Goal: Transaction & Acquisition: Purchase product/service

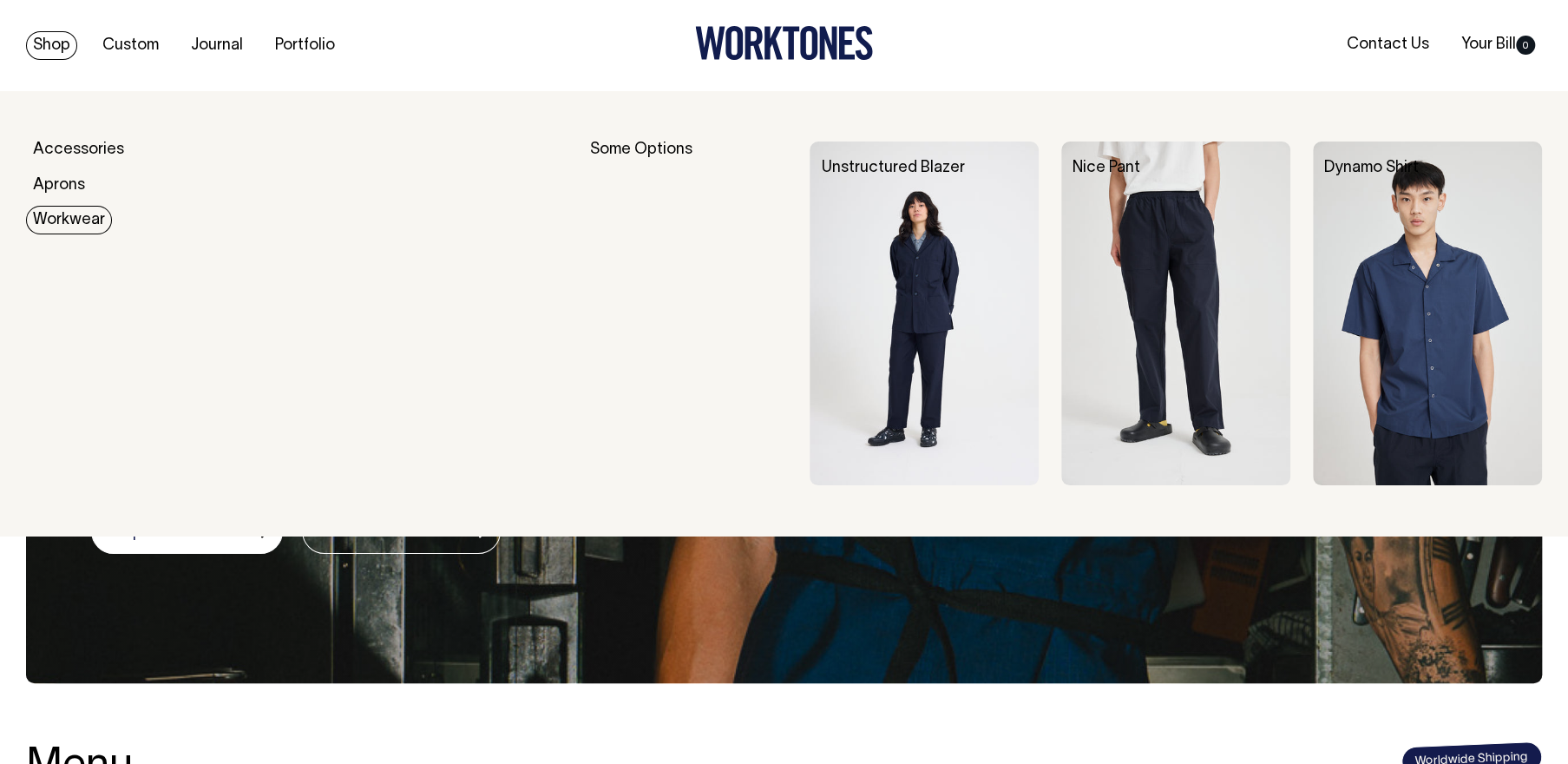
click at [64, 219] on link "Workwear" at bounding box center [69, 220] width 86 height 29
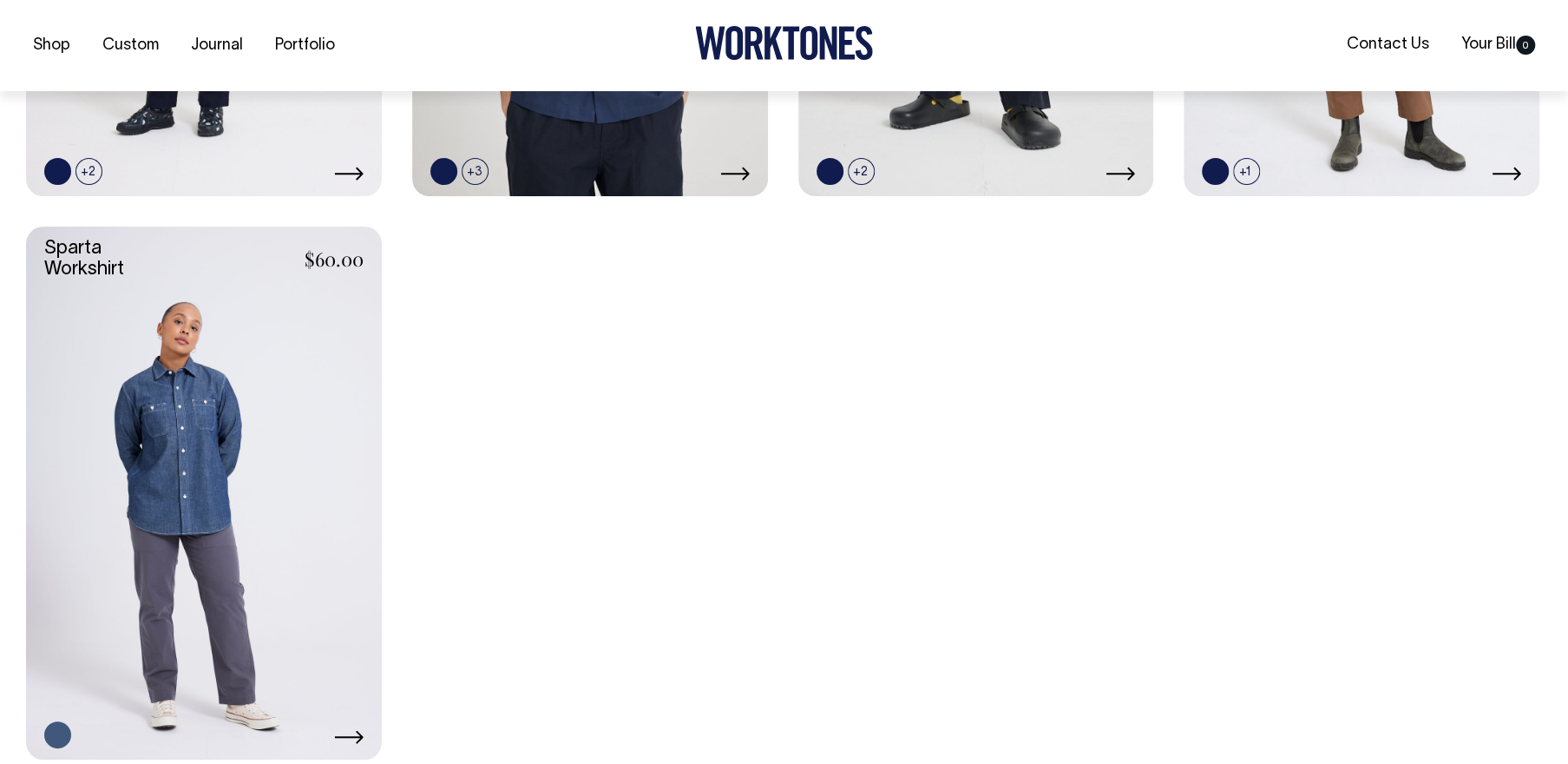
scroll to position [1180, 0]
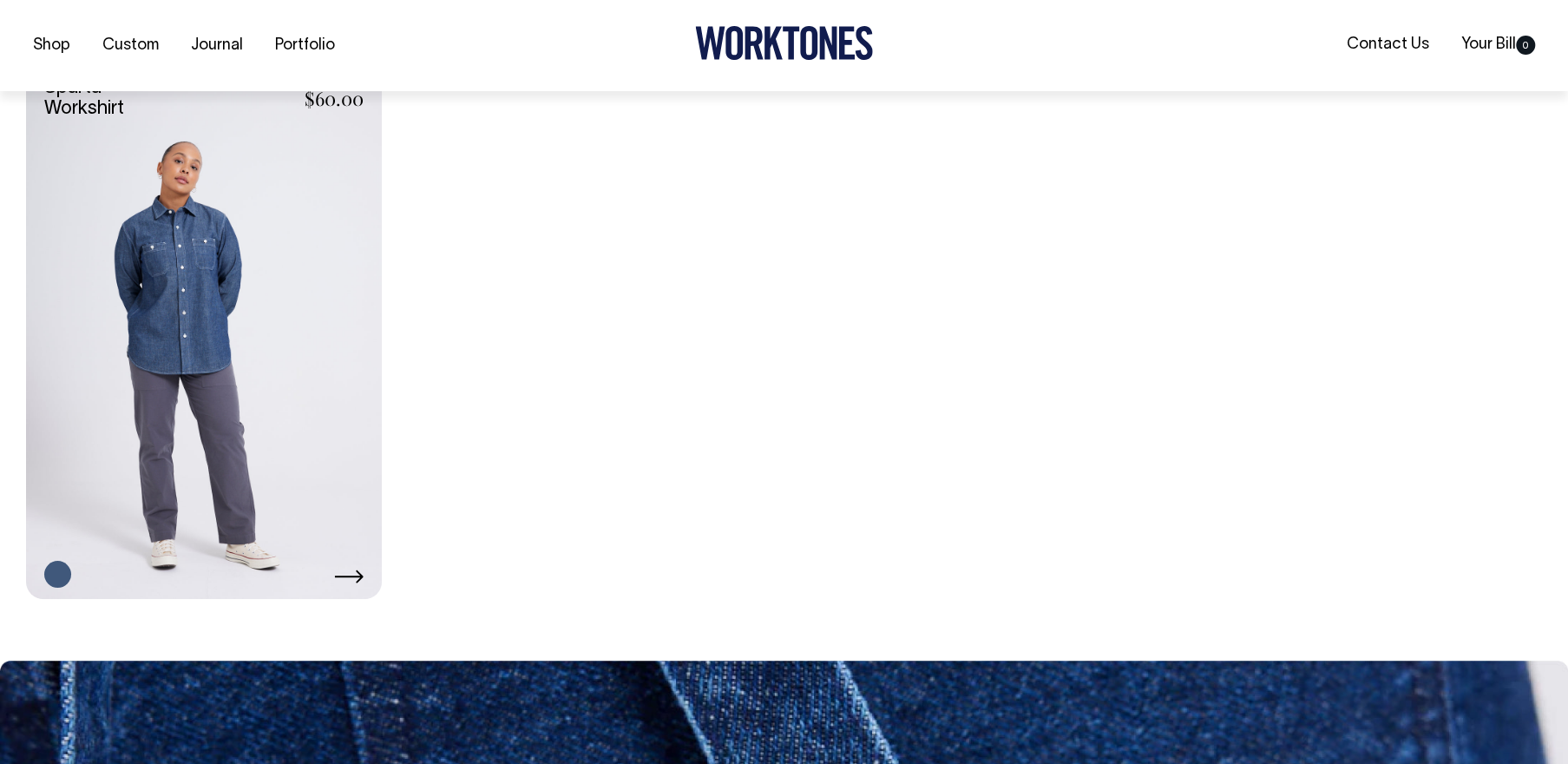
click at [180, 368] on link at bounding box center [203, 333] width 356 height 534
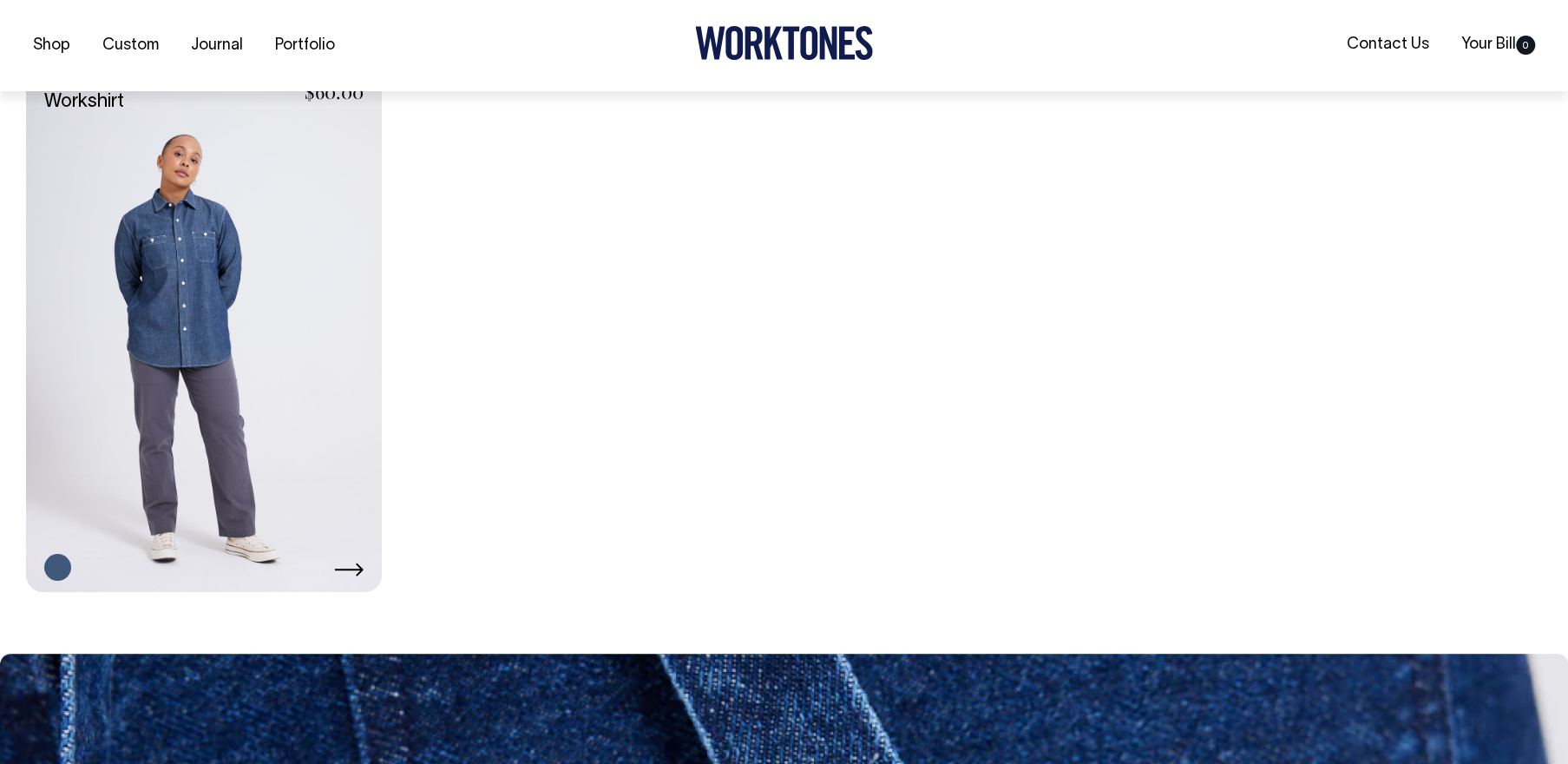
scroll to position [1346, 0]
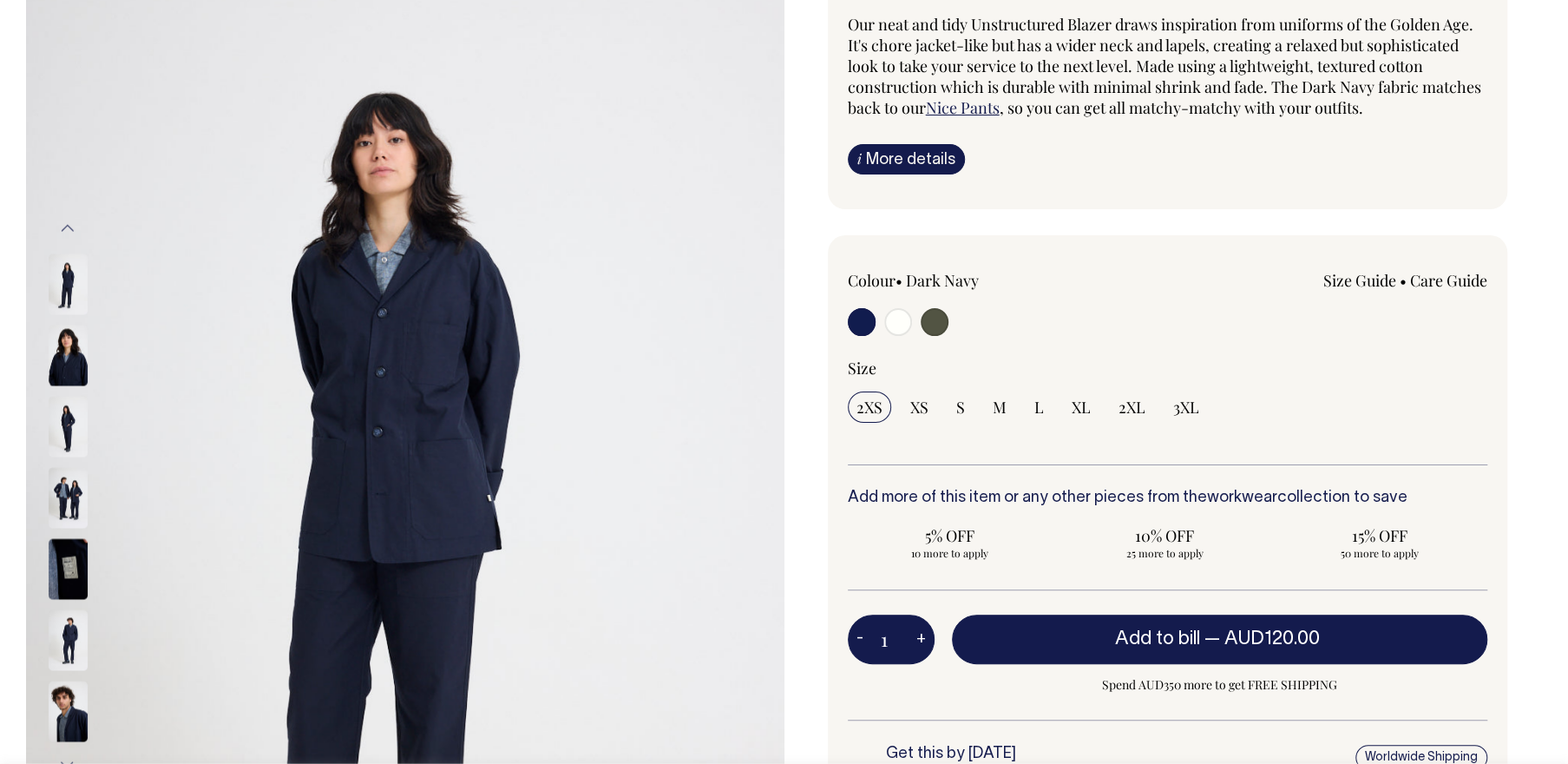
click at [933, 314] on input "radio" at bounding box center [934, 322] width 28 height 28
radio input "true"
radio input "false"
radio input "true"
select select "Olive"
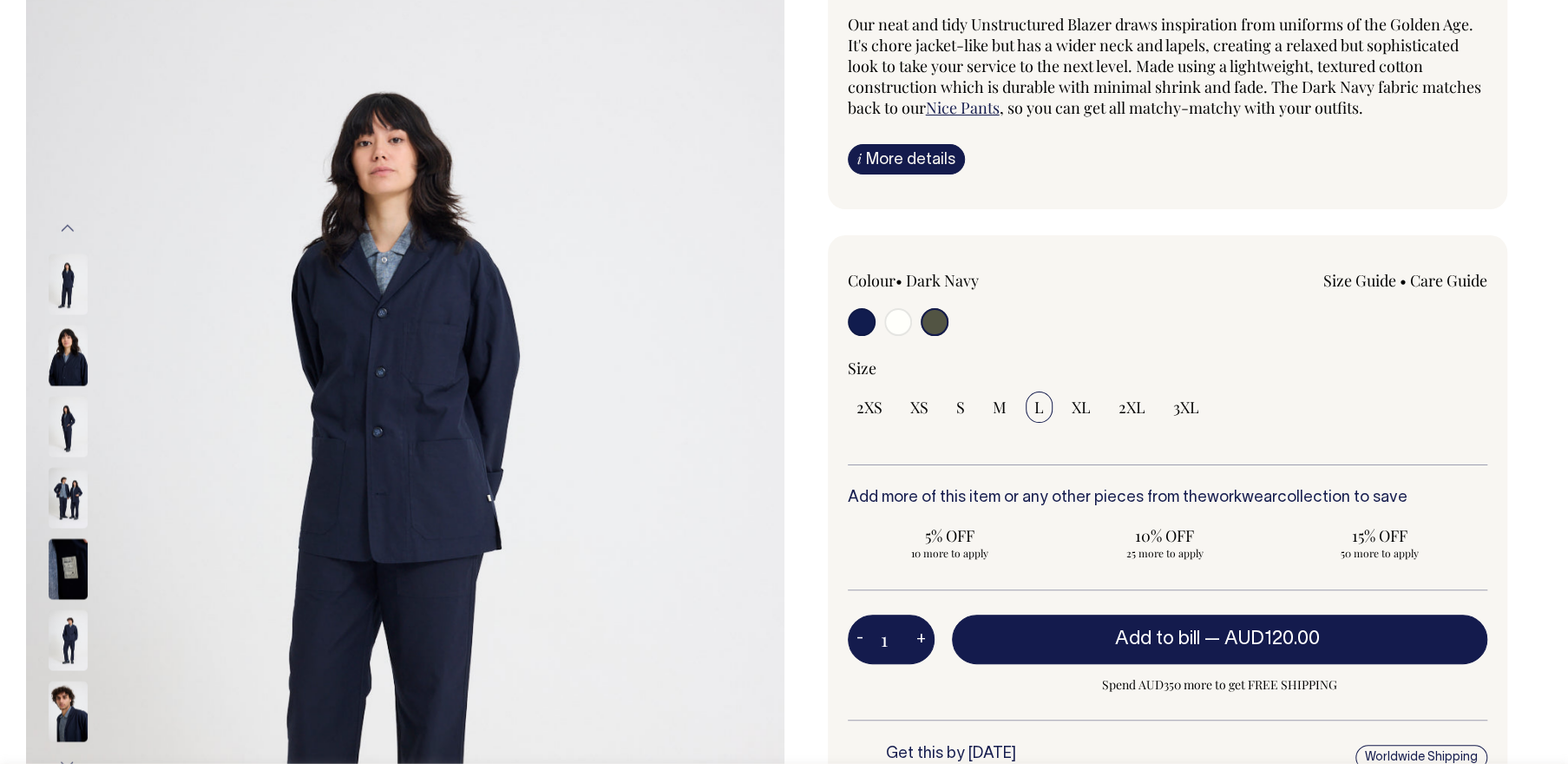
scroll to position [164, 0]
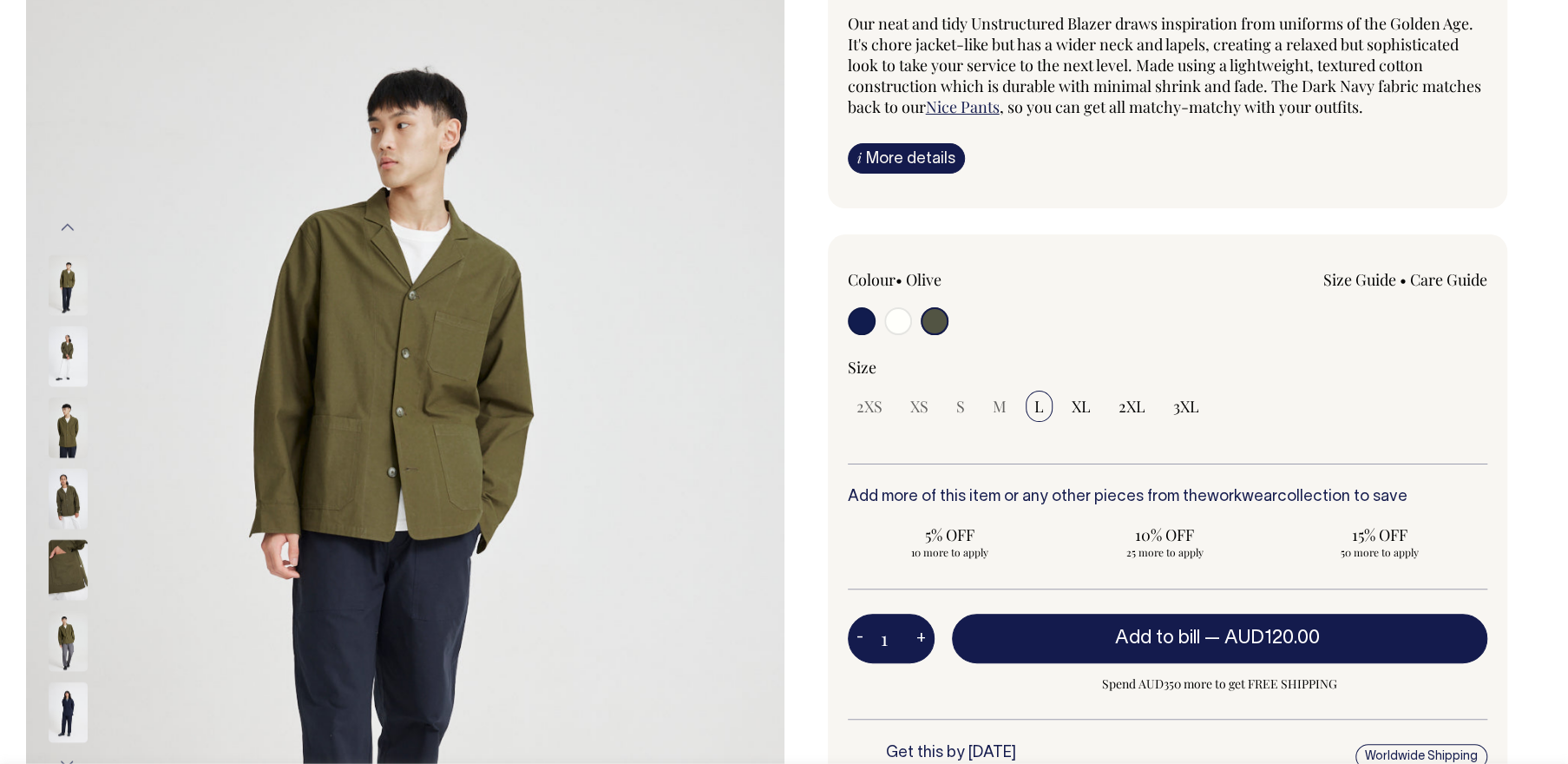
click at [901, 313] on input "radio" at bounding box center [898, 321] width 28 height 28
radio input "true"
select select "Off-White"
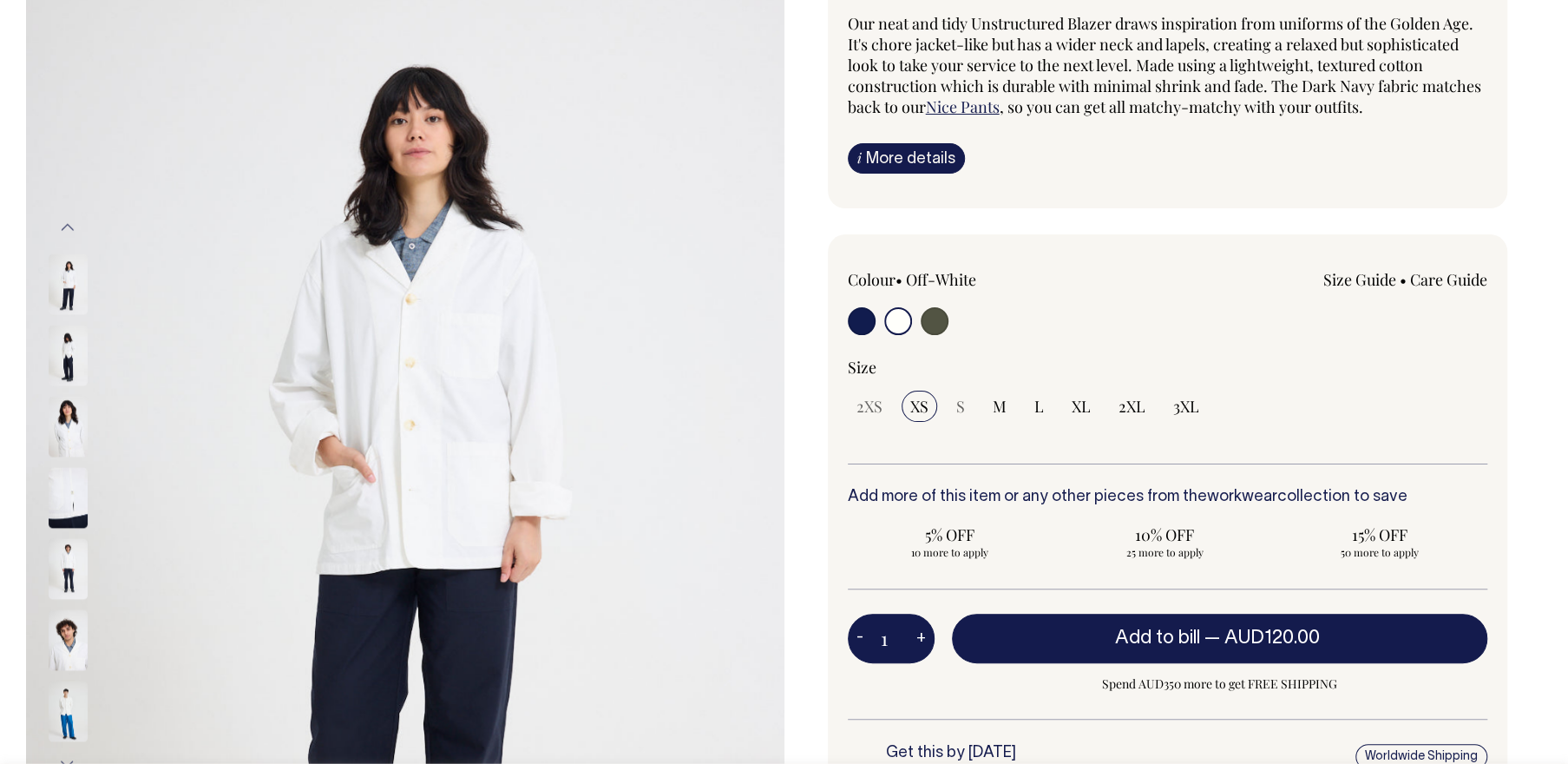
click at [865, 317] on input "radio" at bounding box center [861, 321] width 28 height 28
radio input "true"
select select "Dark Navy"
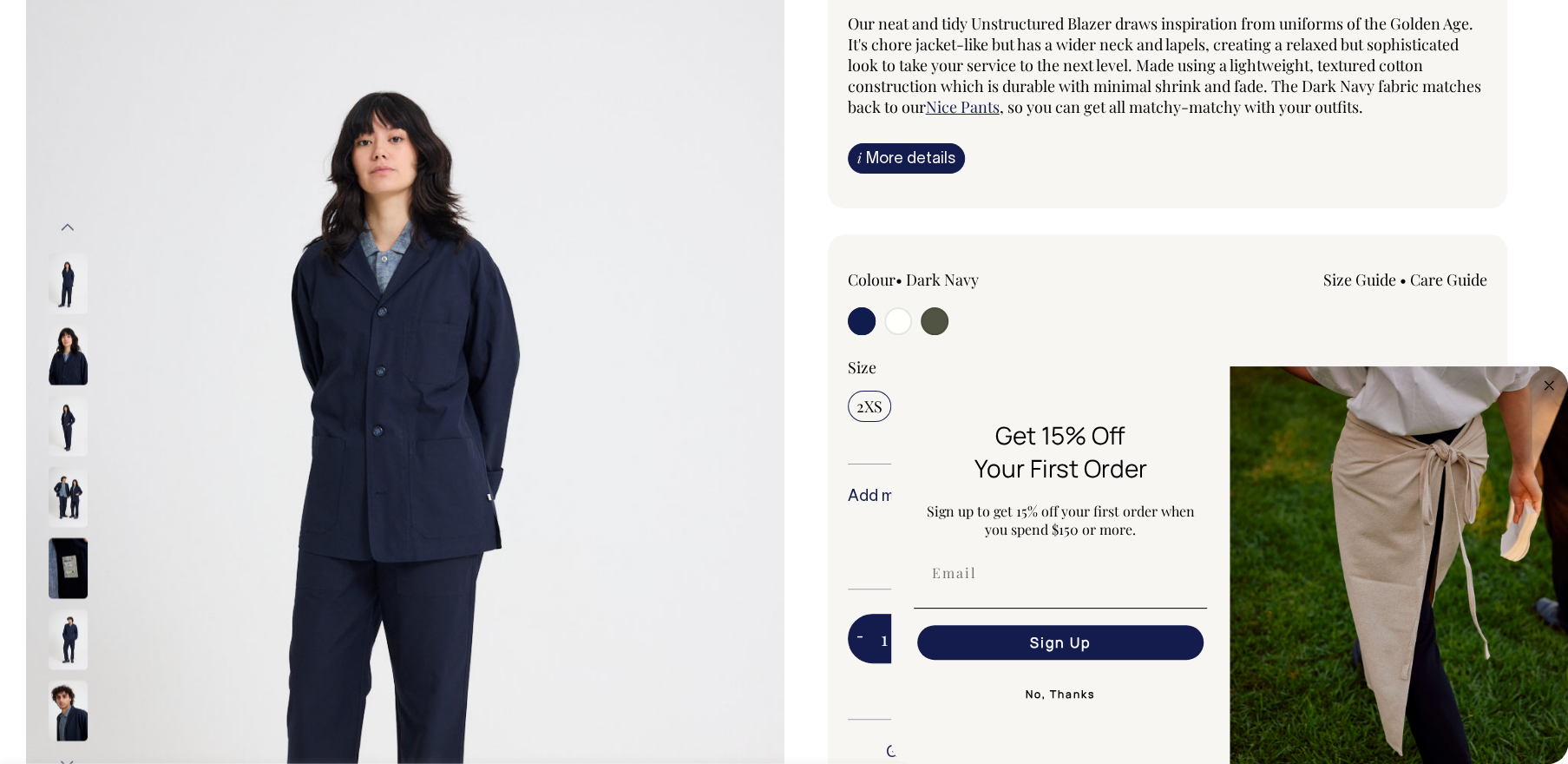
click at [1548, 382] on circle "Close dialog" at bounding box center [1549, 385] width 20 height 20
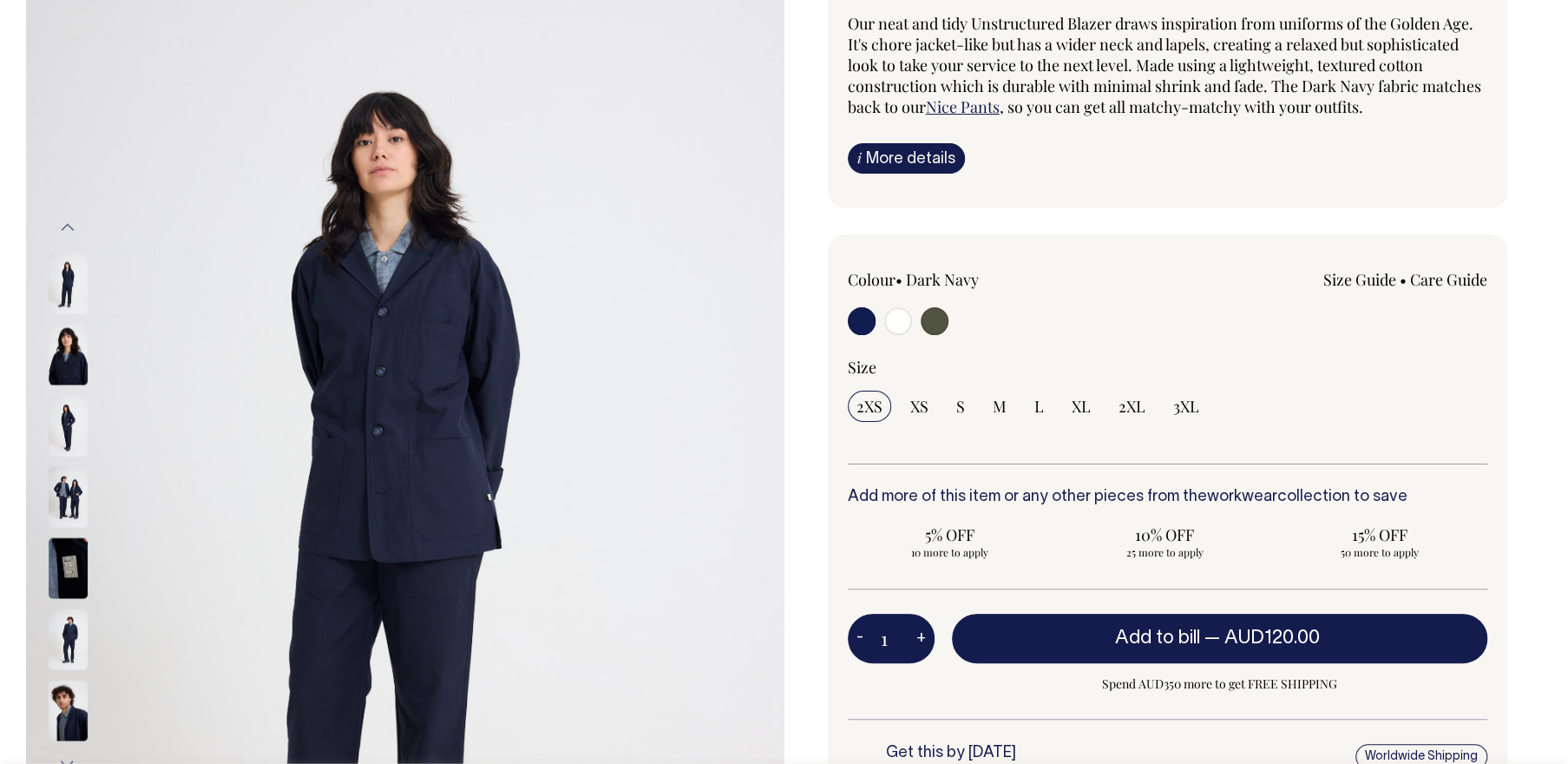
click at [39, 357] on img at bounding box center [405, 496] width 758 height 1138
click at [63, 264] on img at bounding box center [68, 284] width 39 height 61
click at [76, 370] on img at bounding box center [68, 355] width 39 height 61
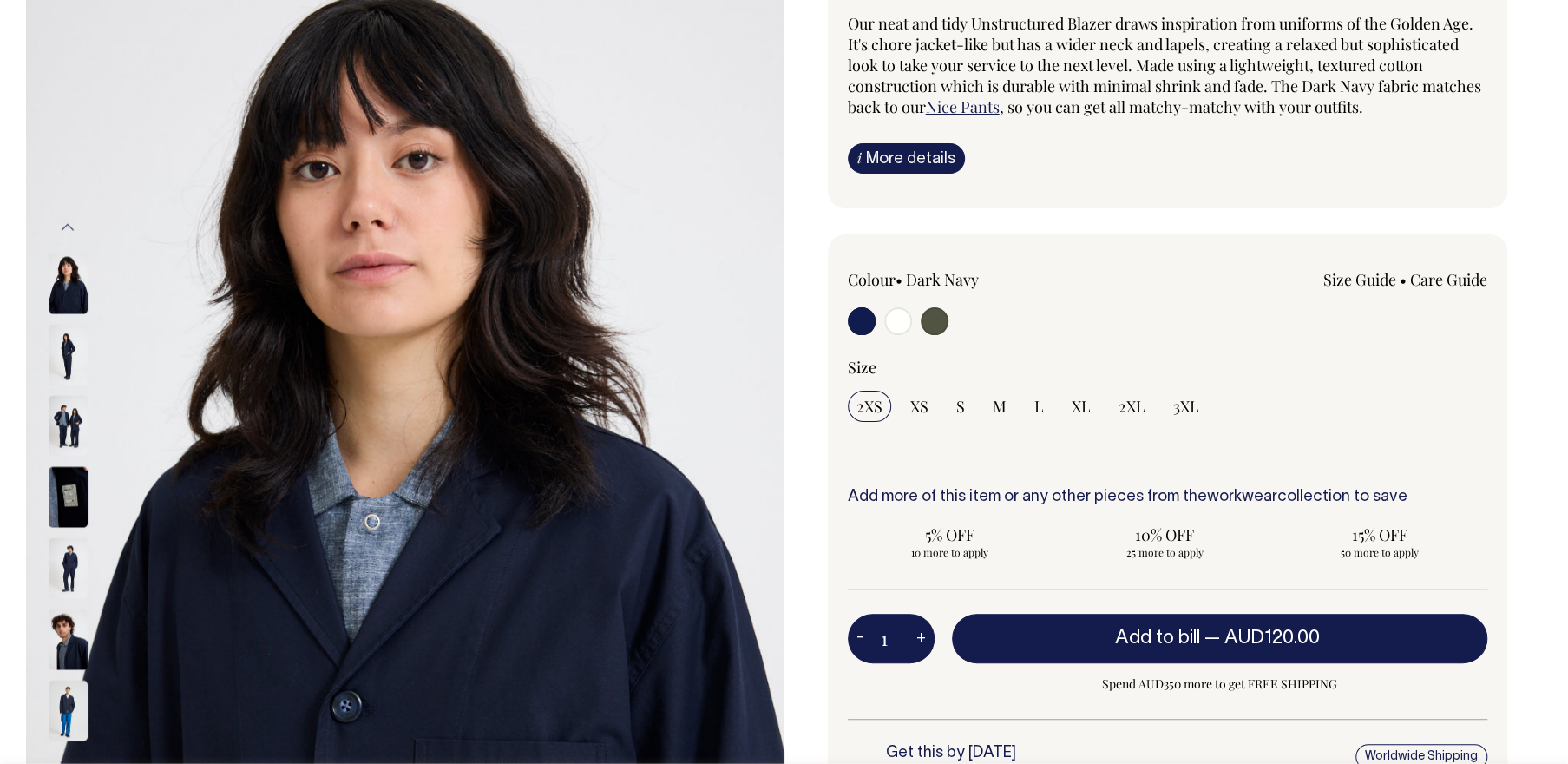
click at [63, 359] on img at bounding box center [68, 355] width 39 height 61
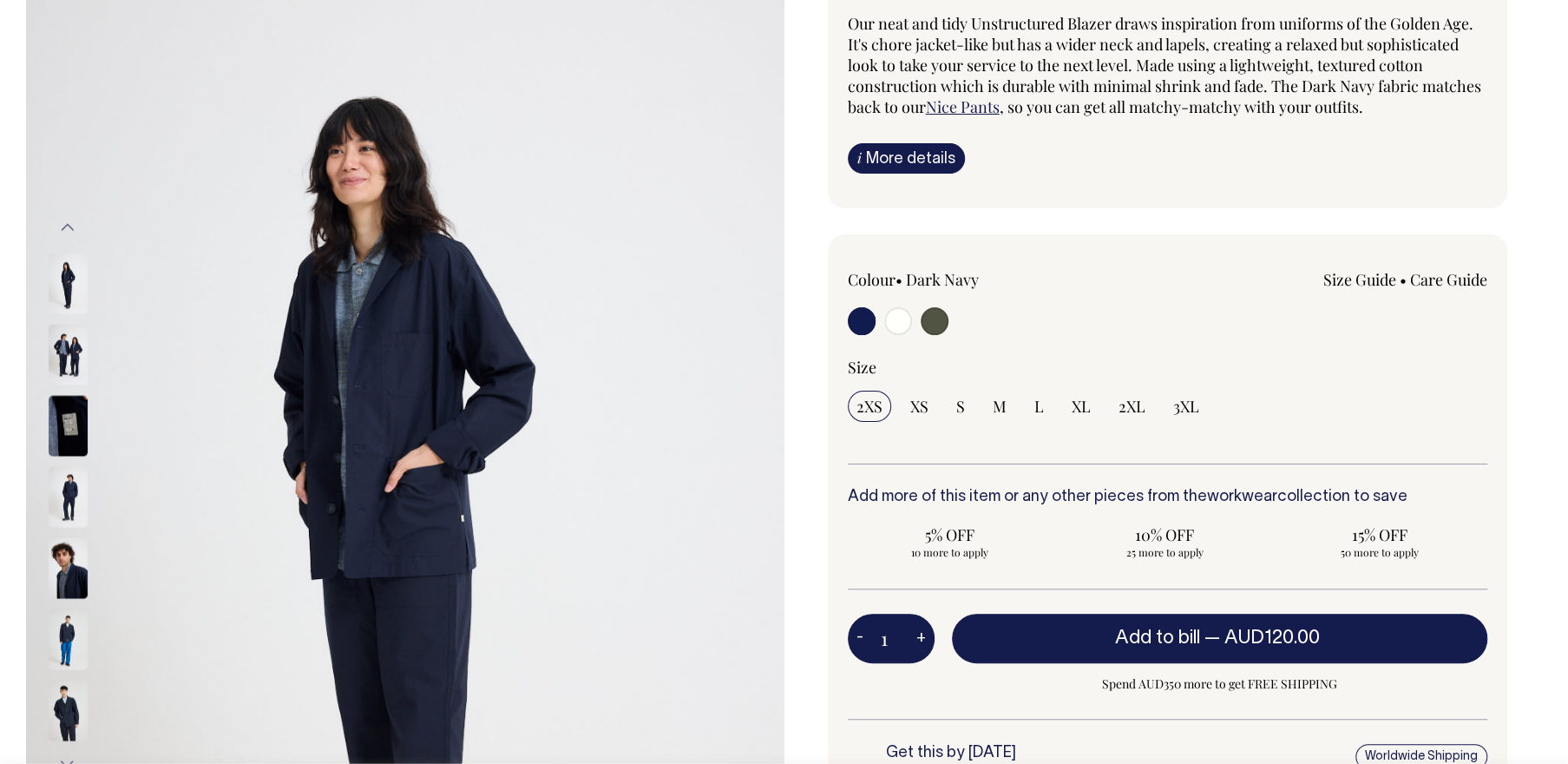
click at [68, 364] on img at bounding box center [68, 355] width 39 height 61
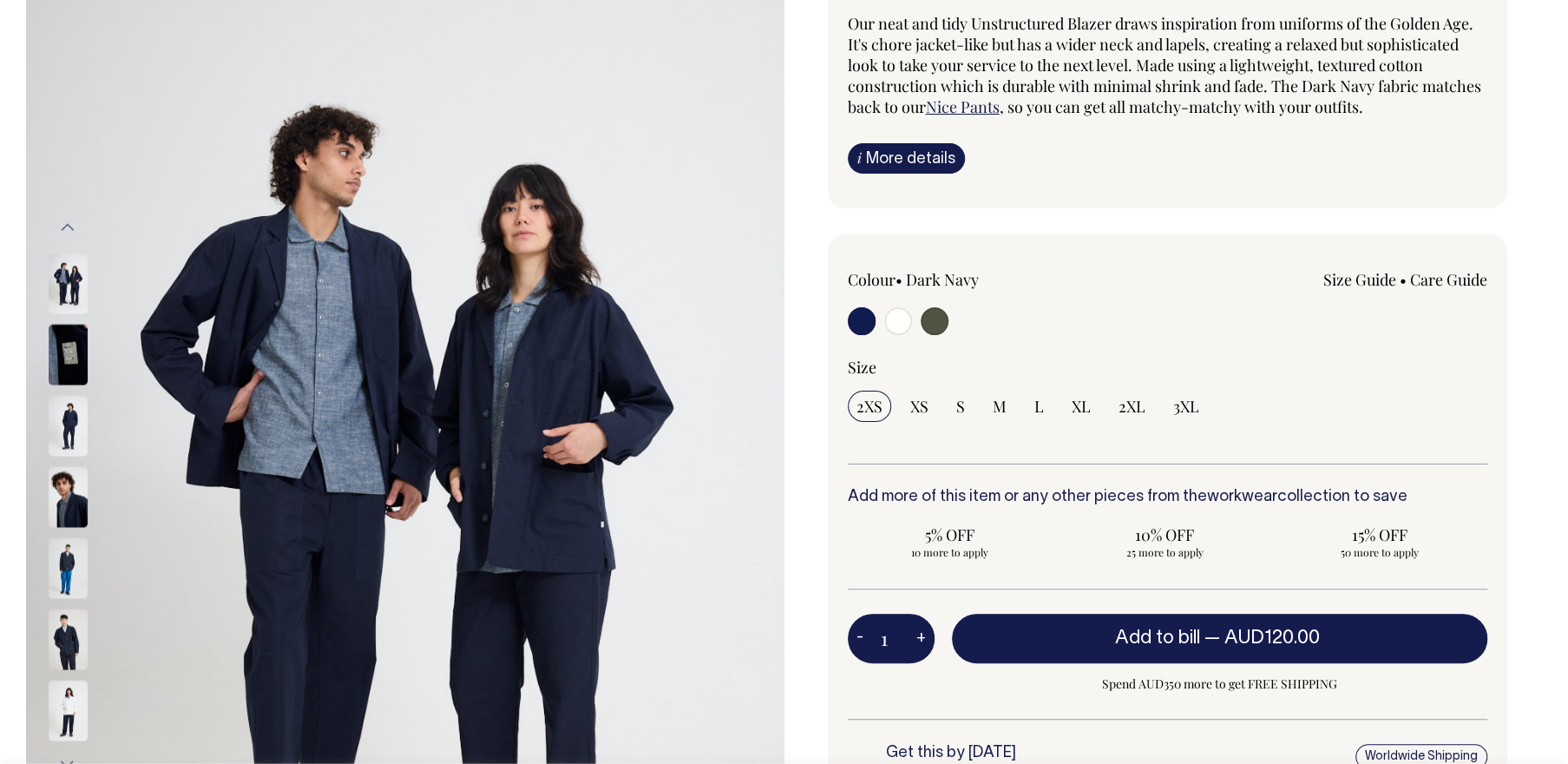
click at [68, 364] on img at bounding box center [68, 355] width 39 height 61
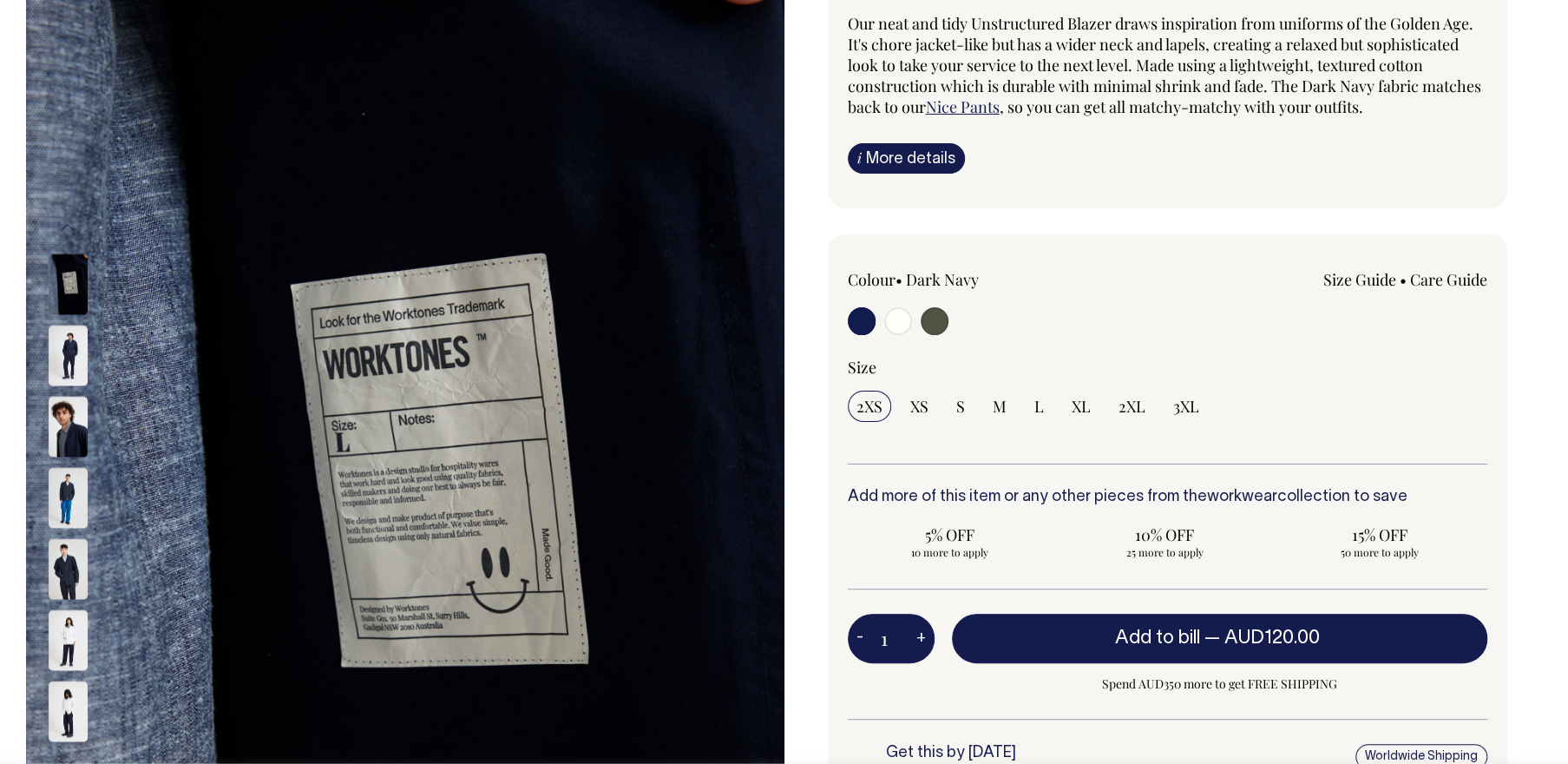
click at [72, 365] on img at bounding box center [68, 356] width 39 height 61
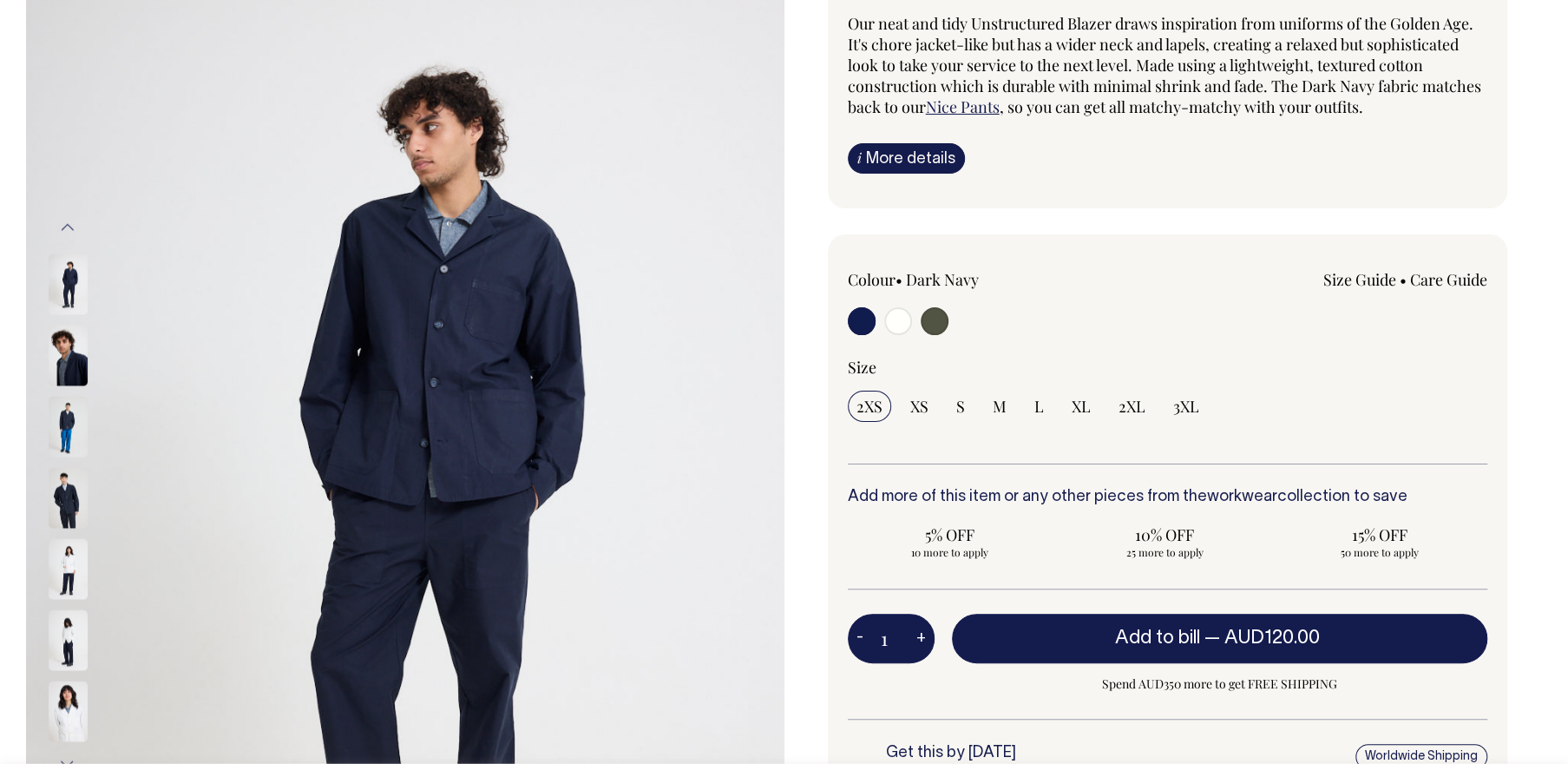
click at [72, 365] on img at bounding box center [68, 356] width 39 height 61
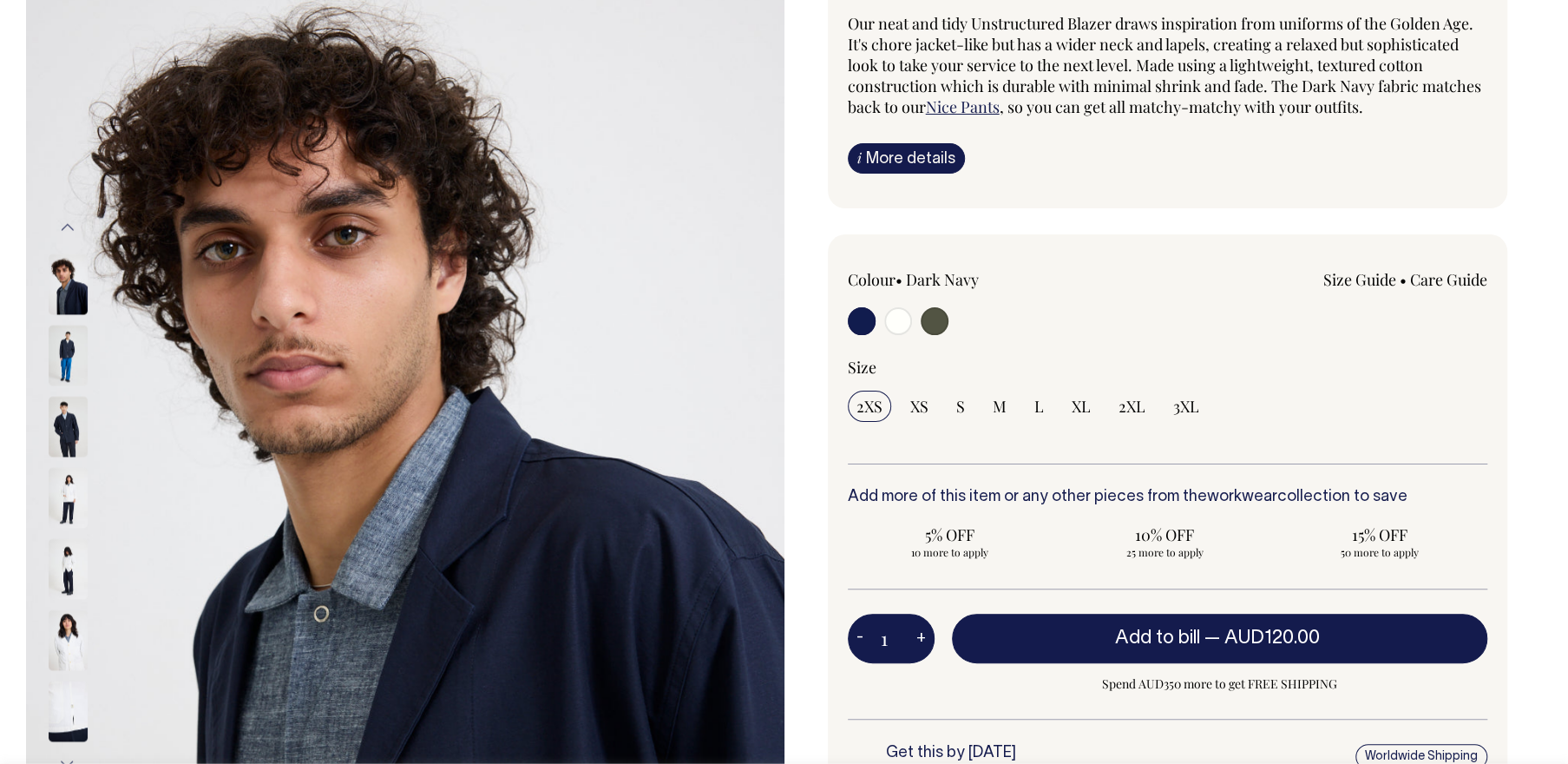
click at [72, 365] on img at bounding box center [68, 356] width 39 height 61
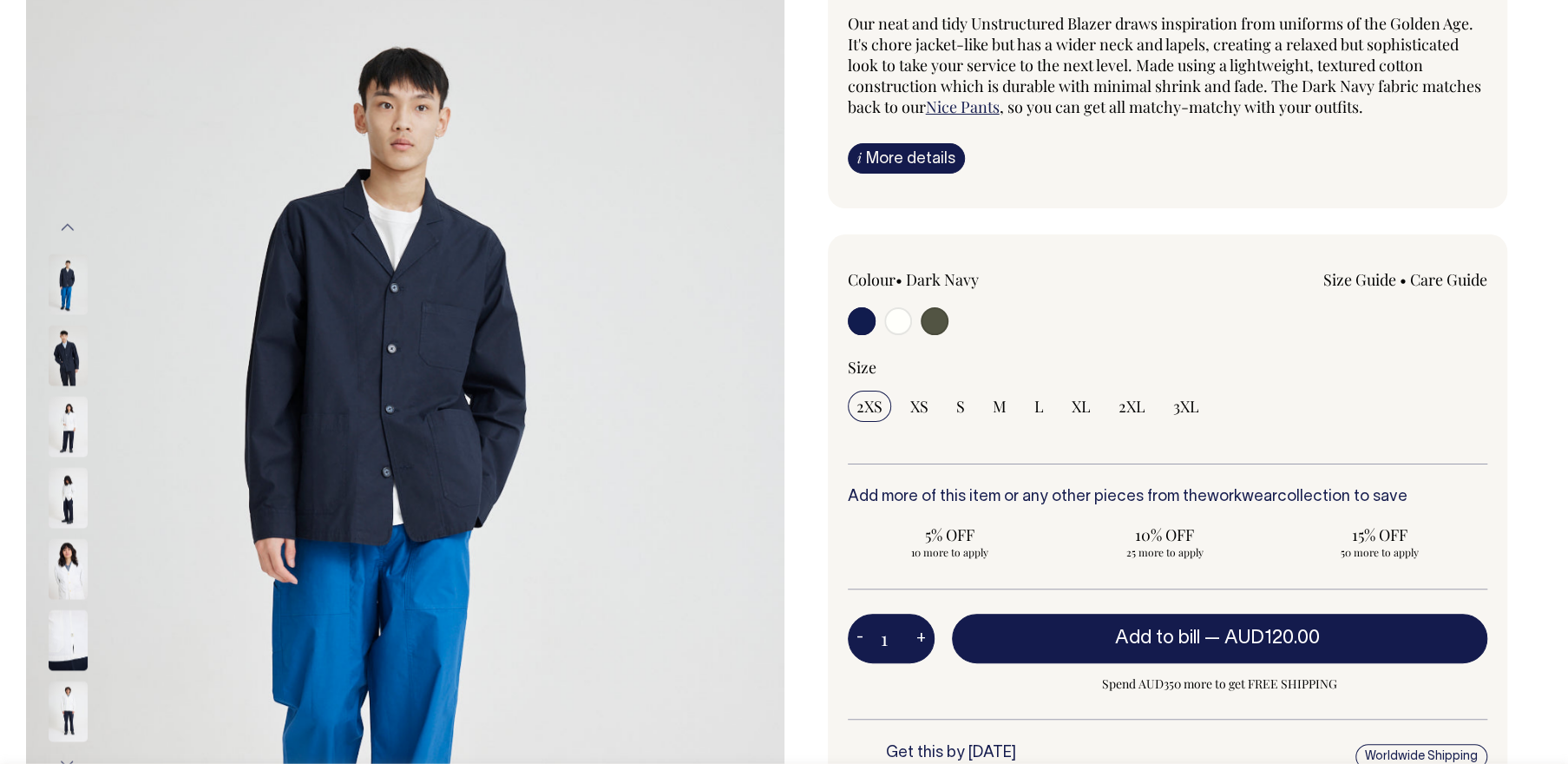
click at [72, 365] on img at bounding box center [68, 356] width 39 height 61
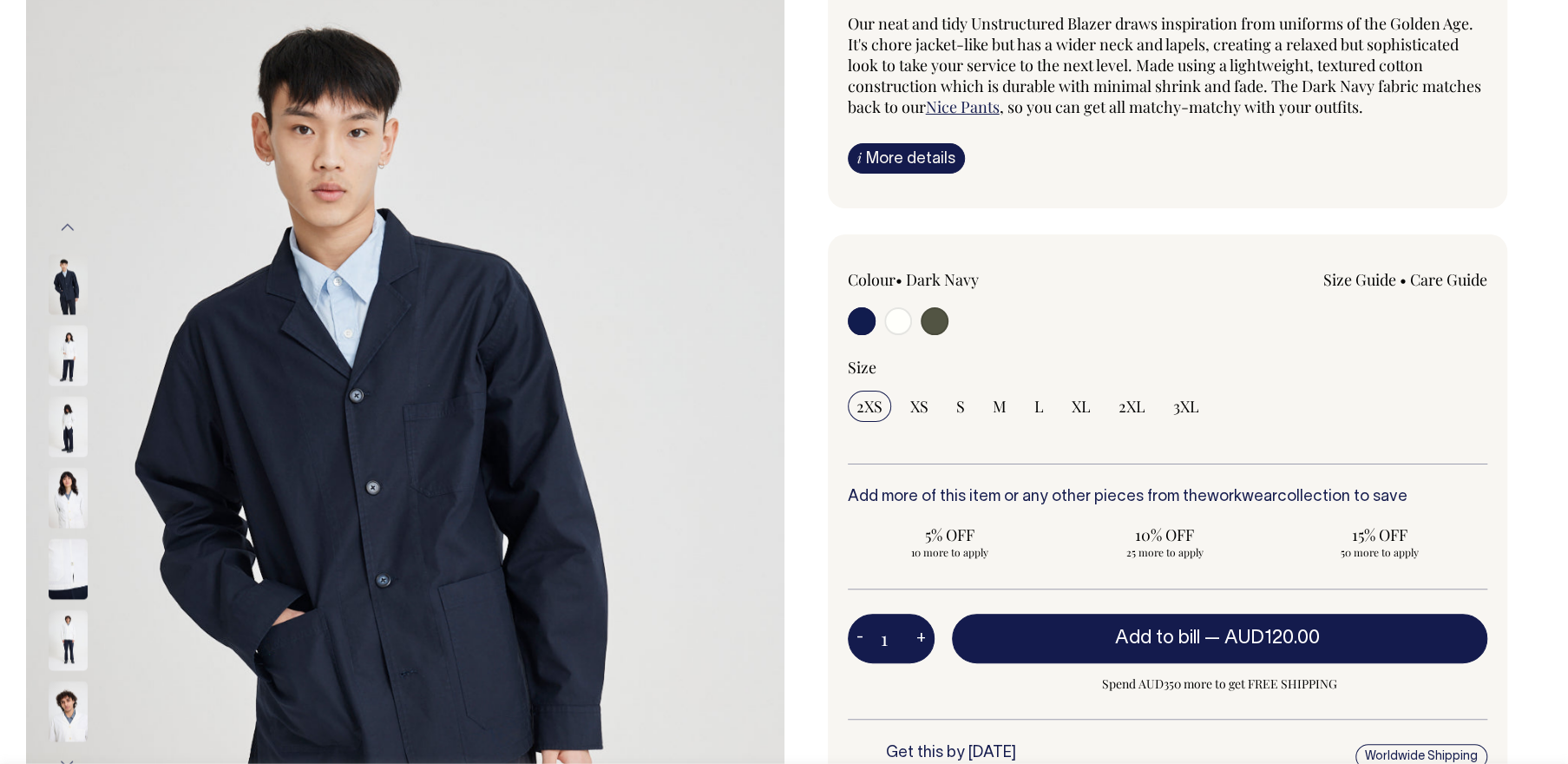
click at [72, 365] on img at bounding box center [68, 356] width 39 height 61
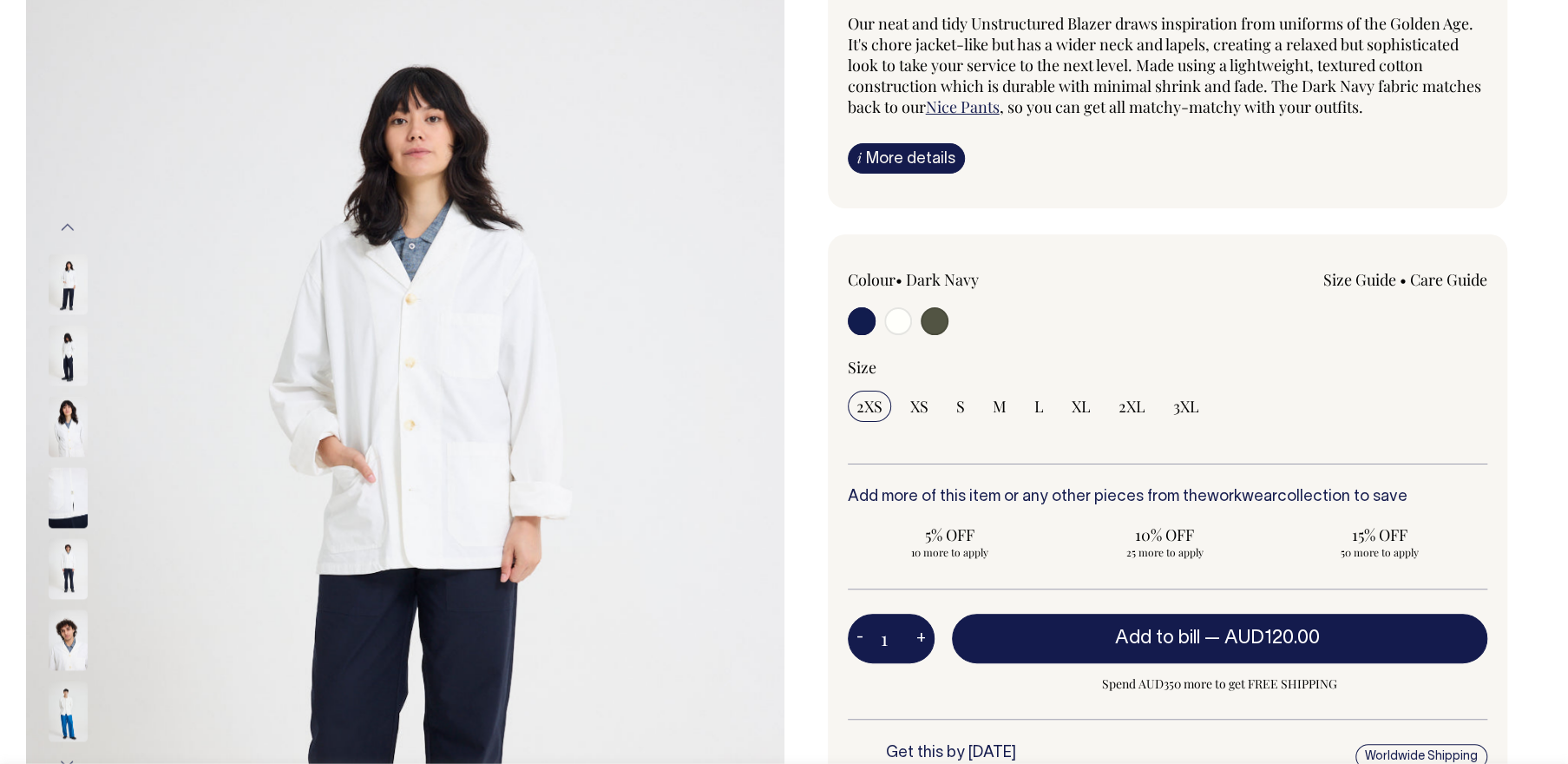
click at [72, 365] on img at bounding box center [68, 356] width 39 height 61
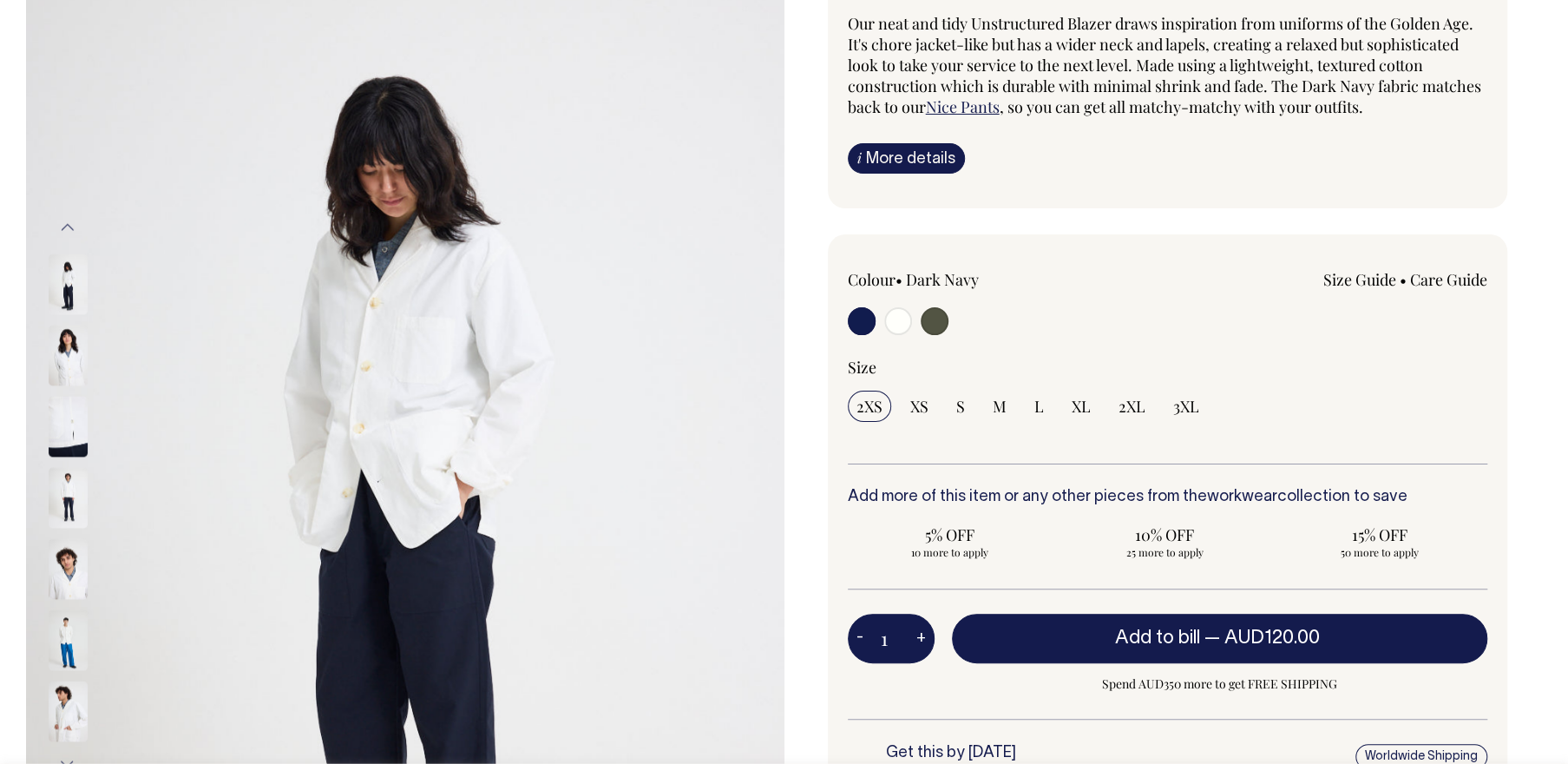
click at [72, 365] on img at bounding box center [68, 356] width 39 height 61
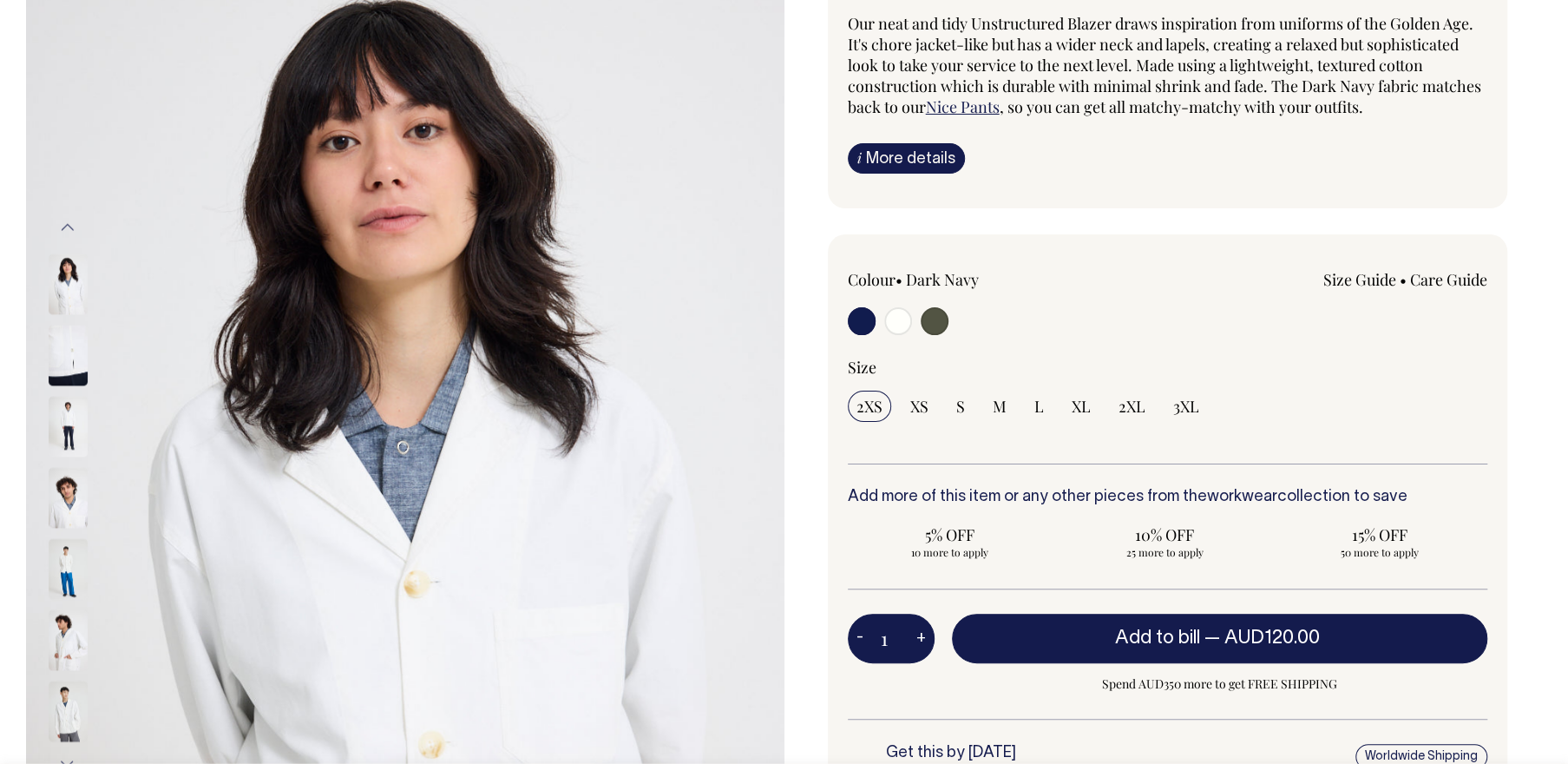
click at [72, 365] on img at bounding box center [68, 356] width 39 height 61
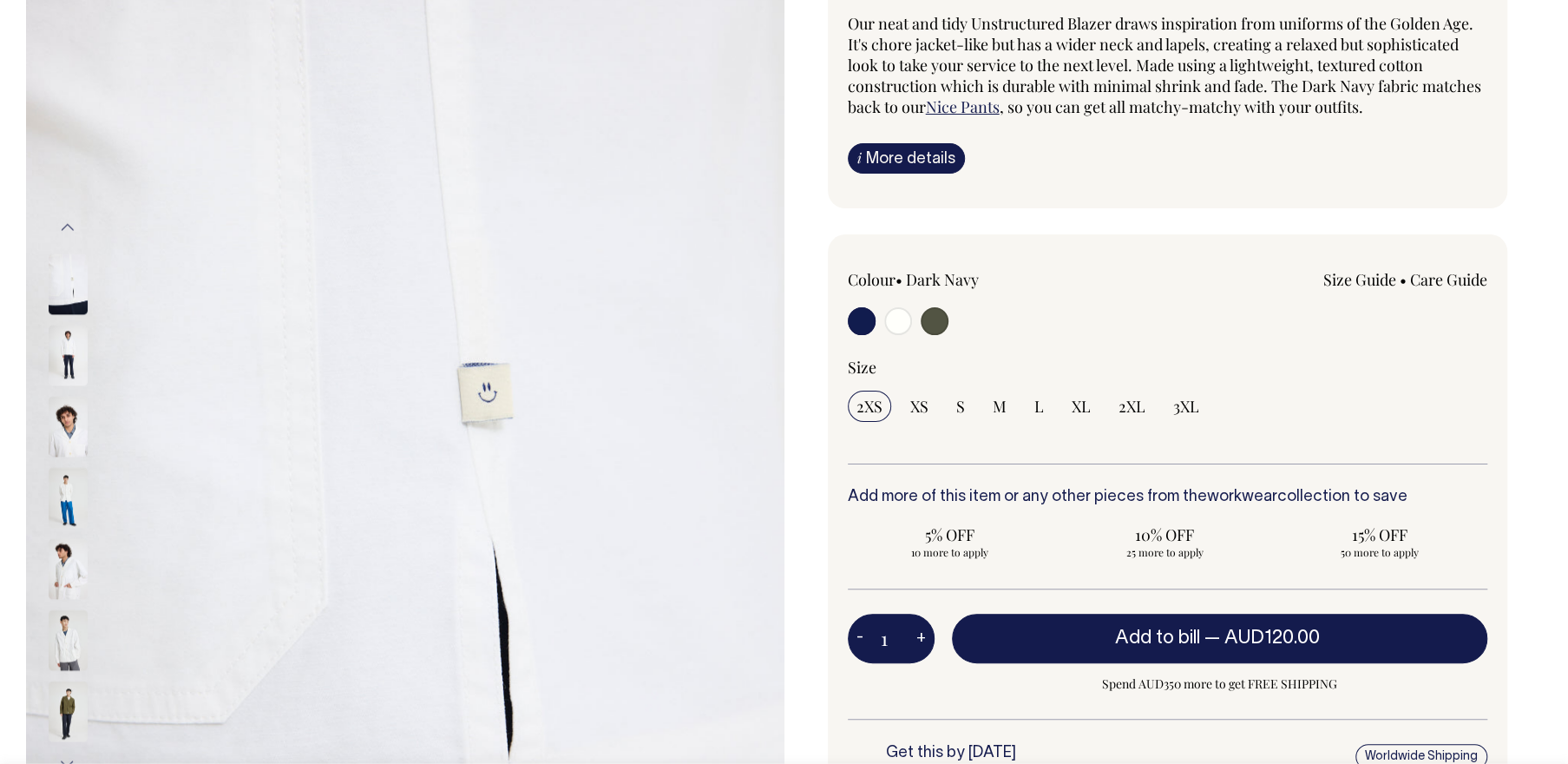
click at [72, 365] on img at bounding box center [68, 356] width 39 height 61
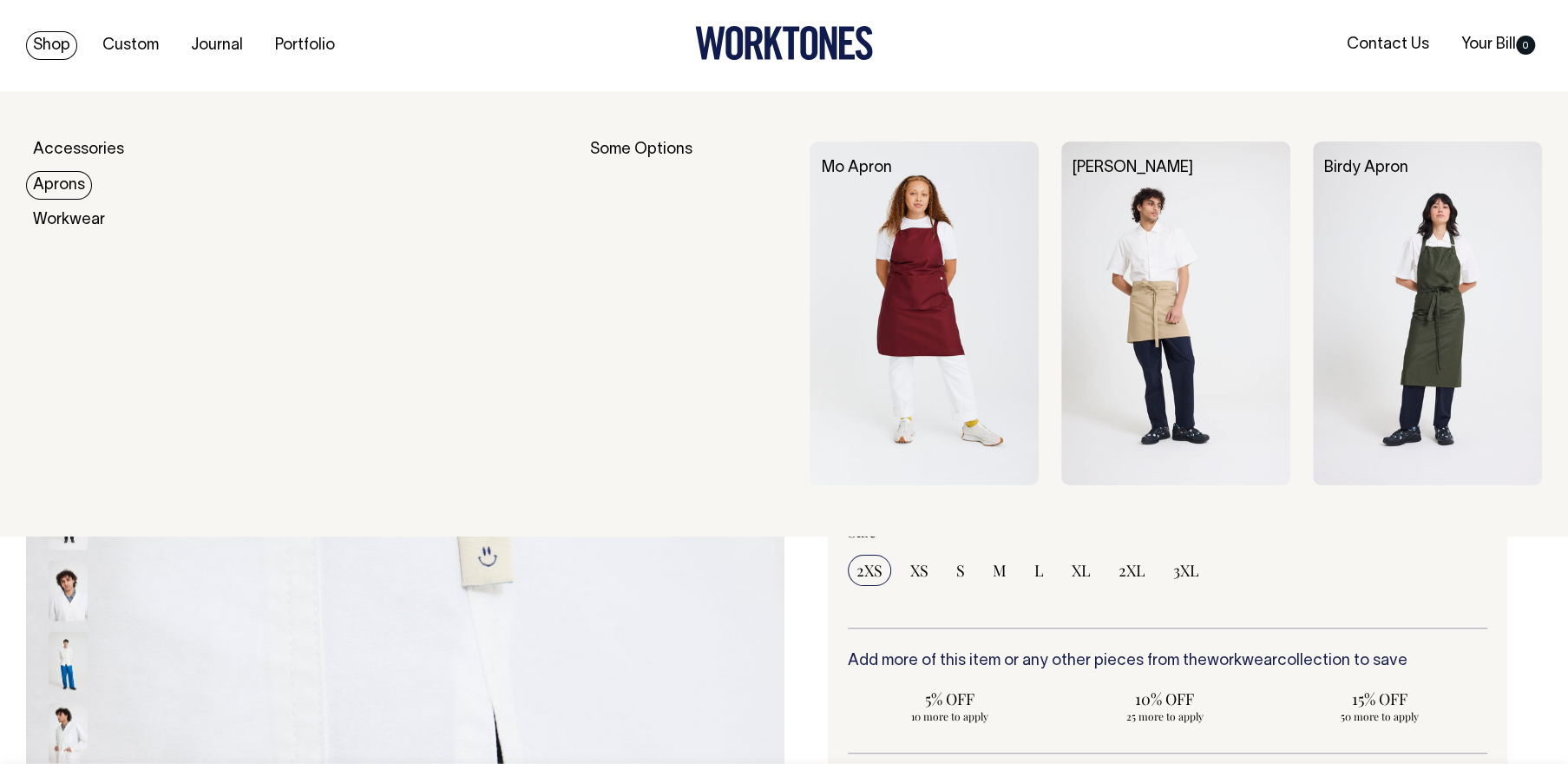
click at [637, 144] on div "Some Options" at bounding box center [689, 313] width 197 height 344
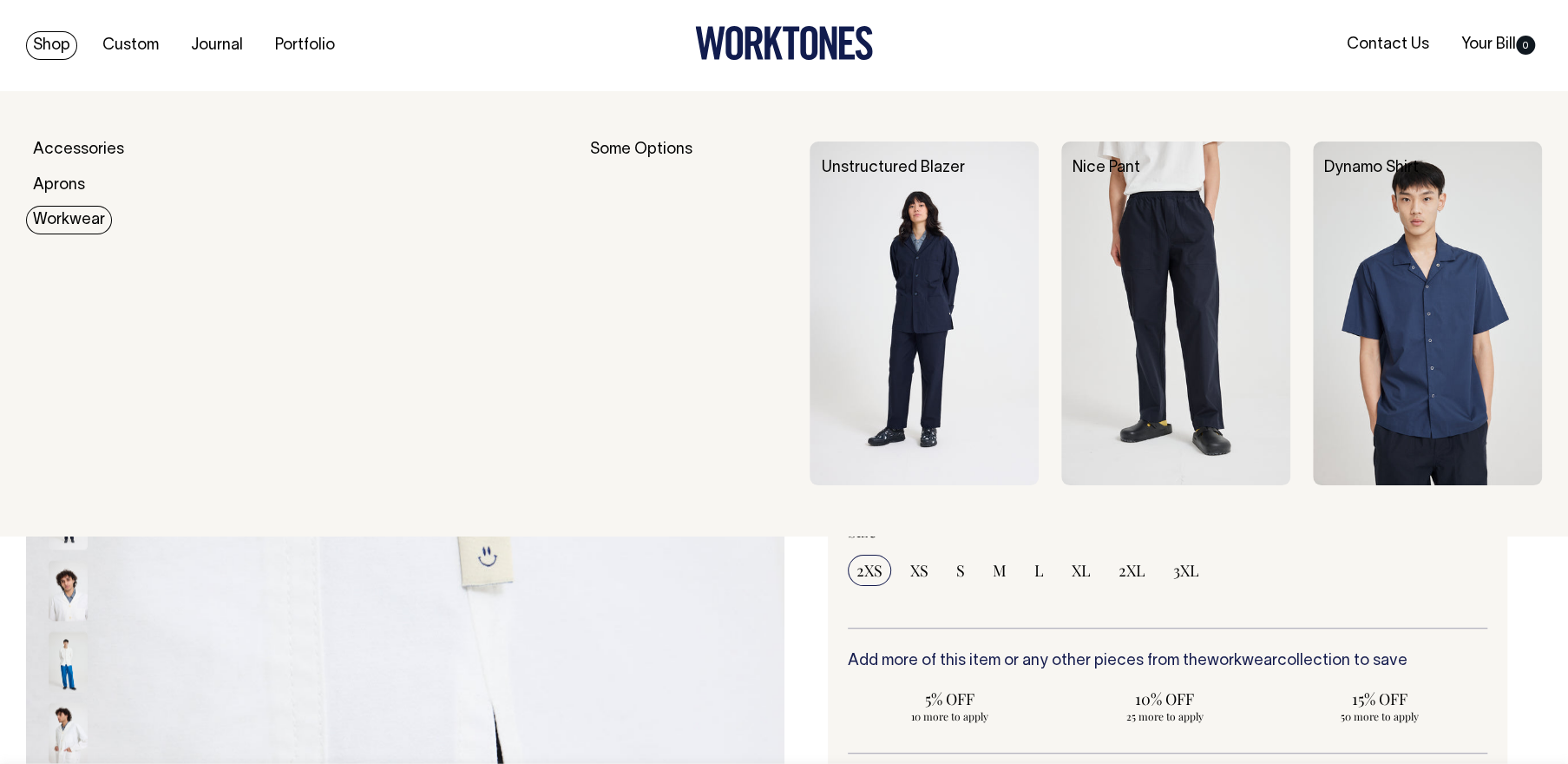
click at [72, 223] on link "Workwear" at bounding box center [69, 220] width 86 height 29
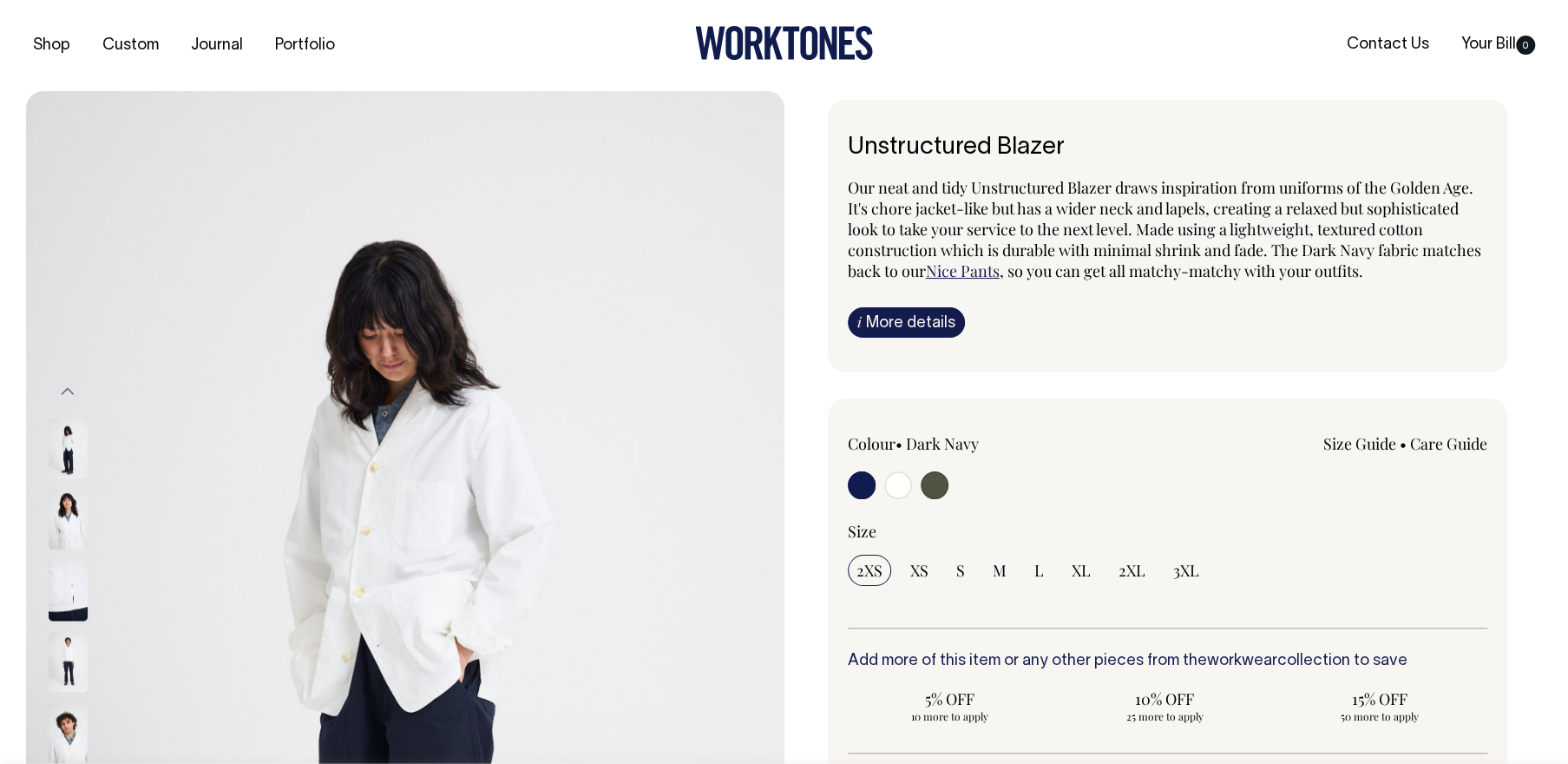
click at [64, 443] on img at bounding box center [68, 449] width 39 height 61
click at [65, 384] on button "Previous" at bounding box center [67, 392] width 26 height 39
click at [62, 384] on button "Previous" at bounding box center [67, 392] width 26 height 39
click at [62, 386] on button "Previous" at bounding box center [67, 392] width 26 height 39
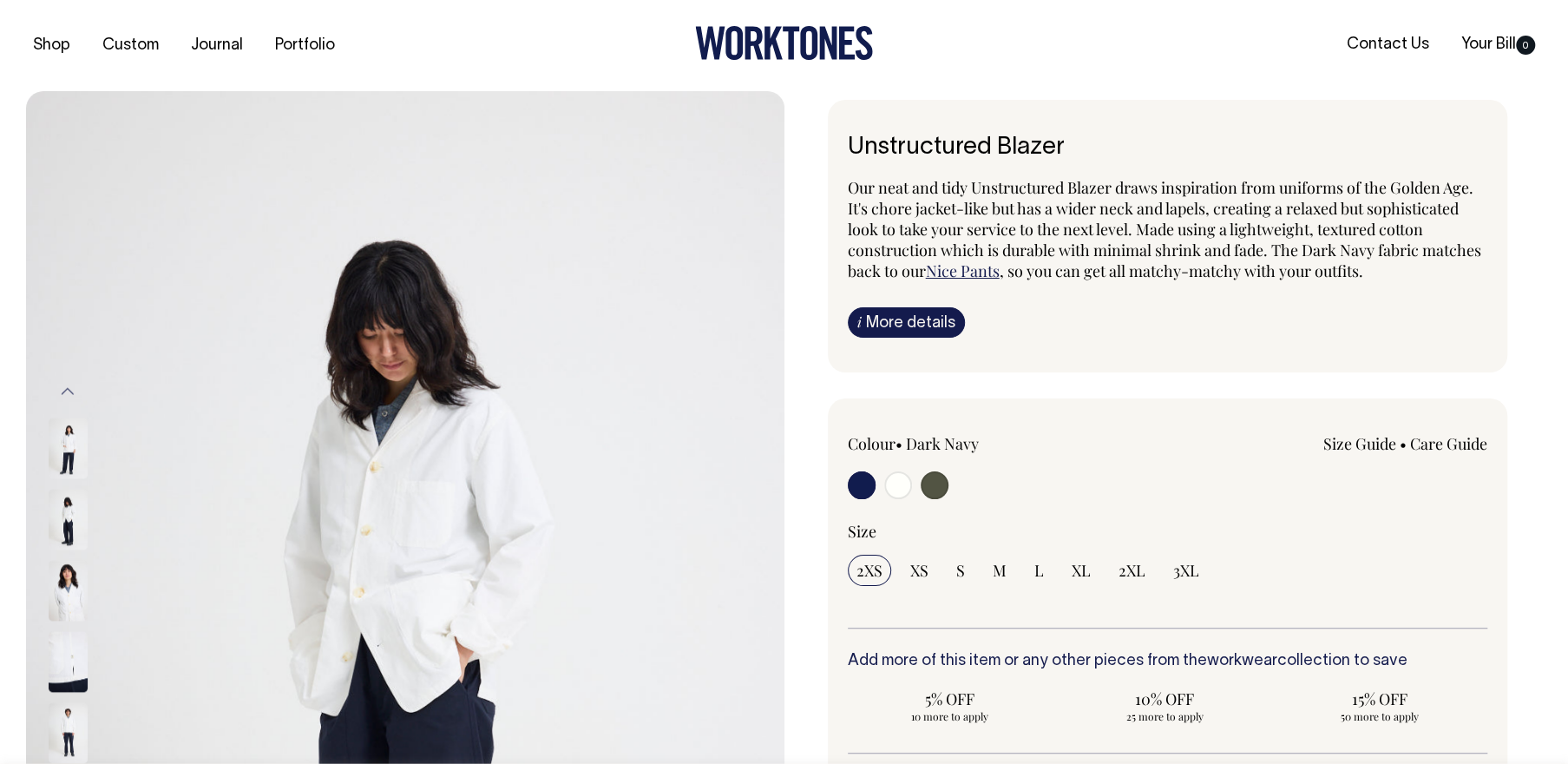
click at [62, 386] on button "Previous" at bounding box center [67, 392] width 26 height 39
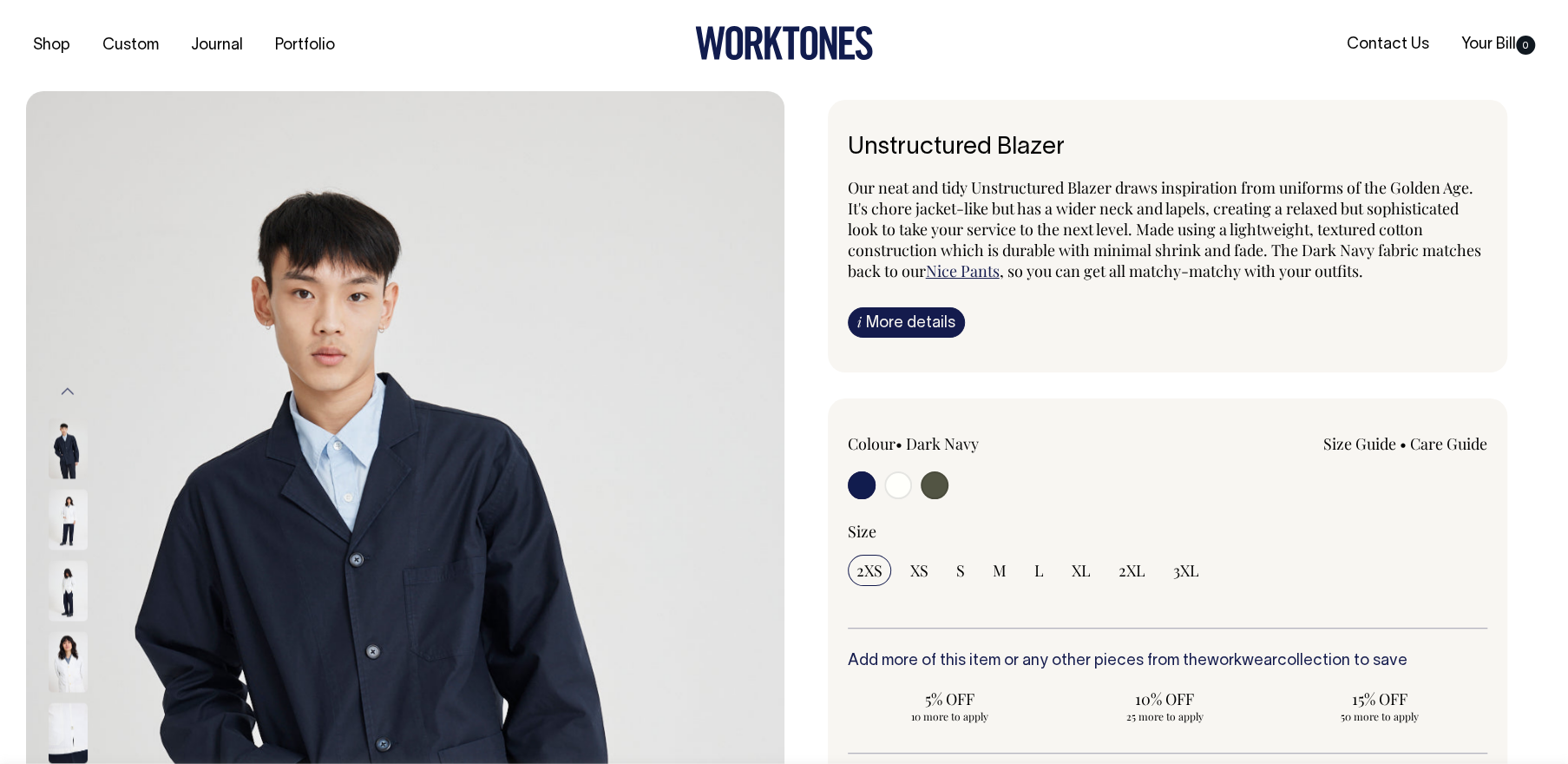
click at [70, 400] on button "Previous" at bounding box center [67, 392] width 26 height 39
click at [70, 396] on button "Previous" at bounding box center [67, 392] width 26 height 39
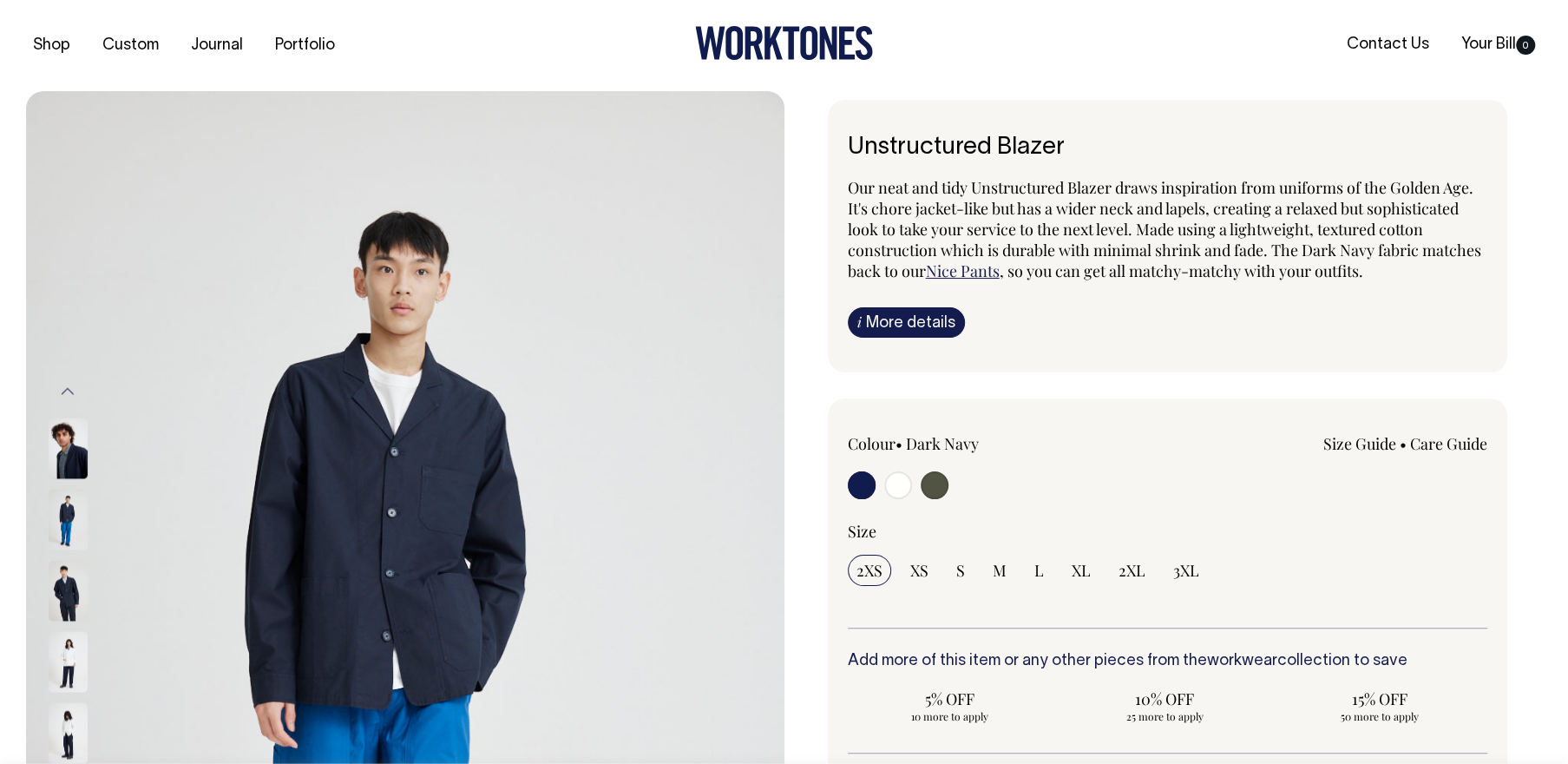
click at [70, 396] on button "Previous" at bounding box center [67, 392] width 26 height 39
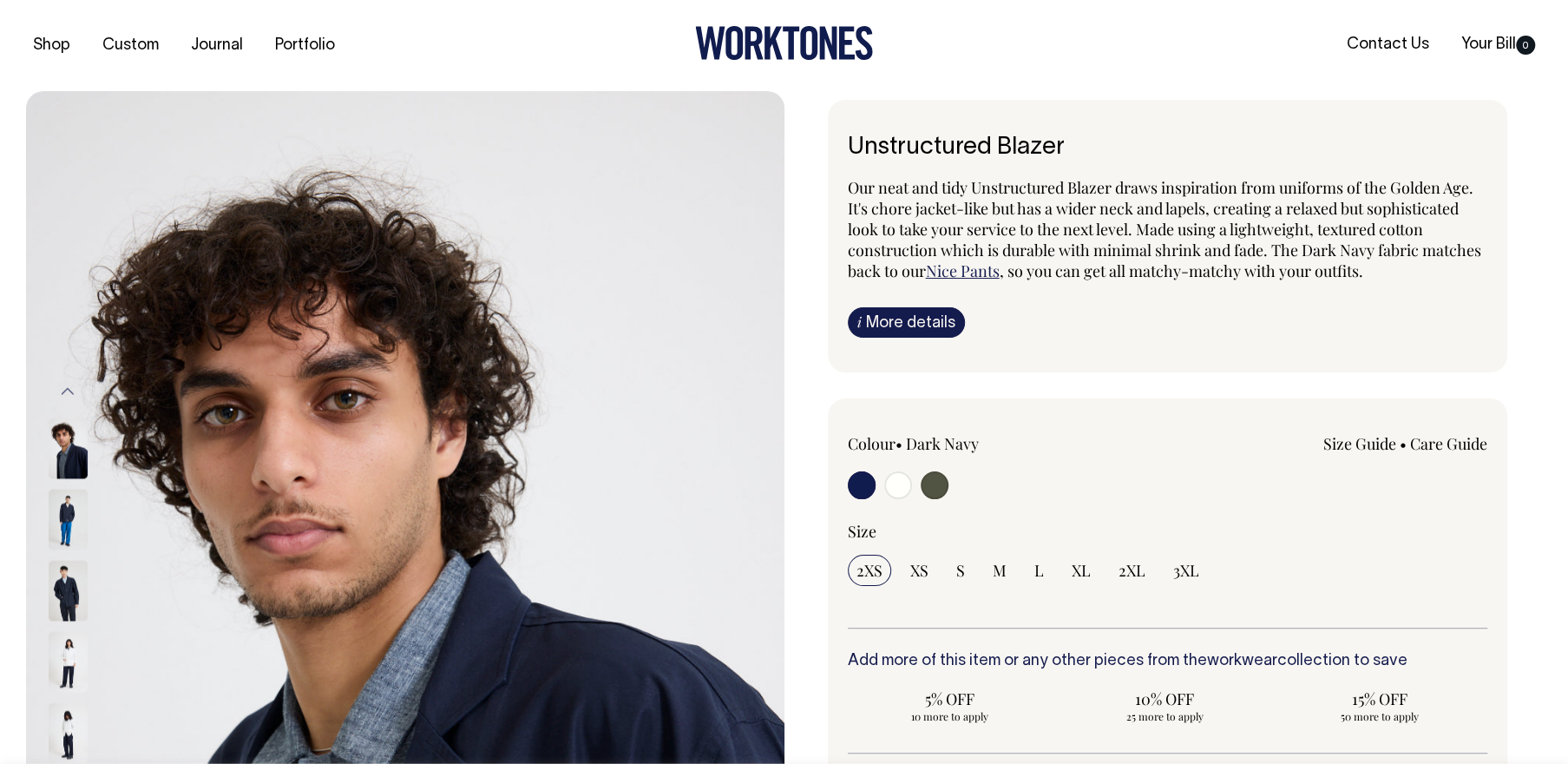
click at [70, 396] on button "Previous" at bounding box center [67, 392] width 26 height 39
click at [67, 395] on button "Previous" at bounding box center [67, 392] width 26 height 39
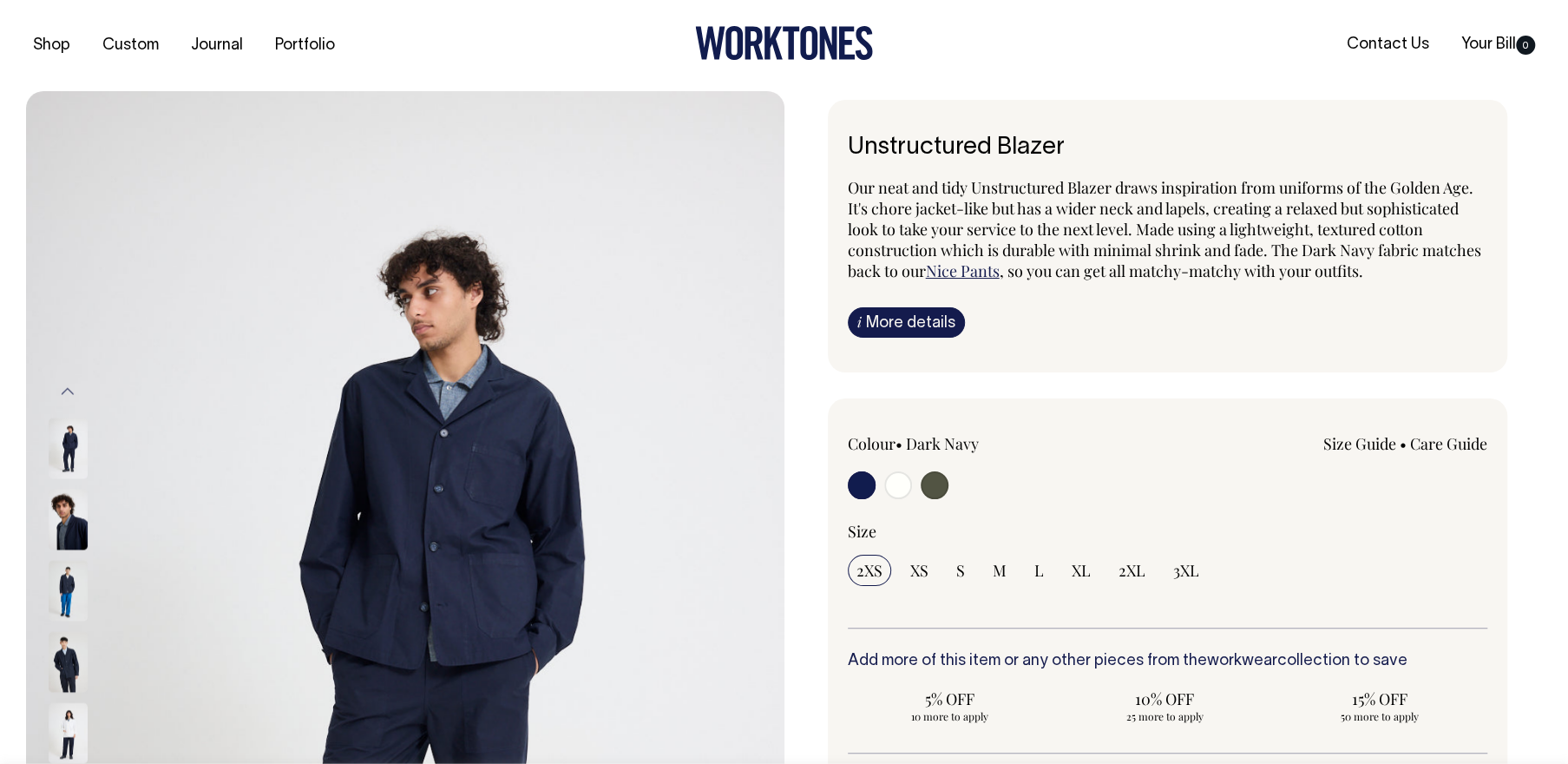
click at [64, 391] on button "Previous" at bounding box center [67, 392] width 26 height 39
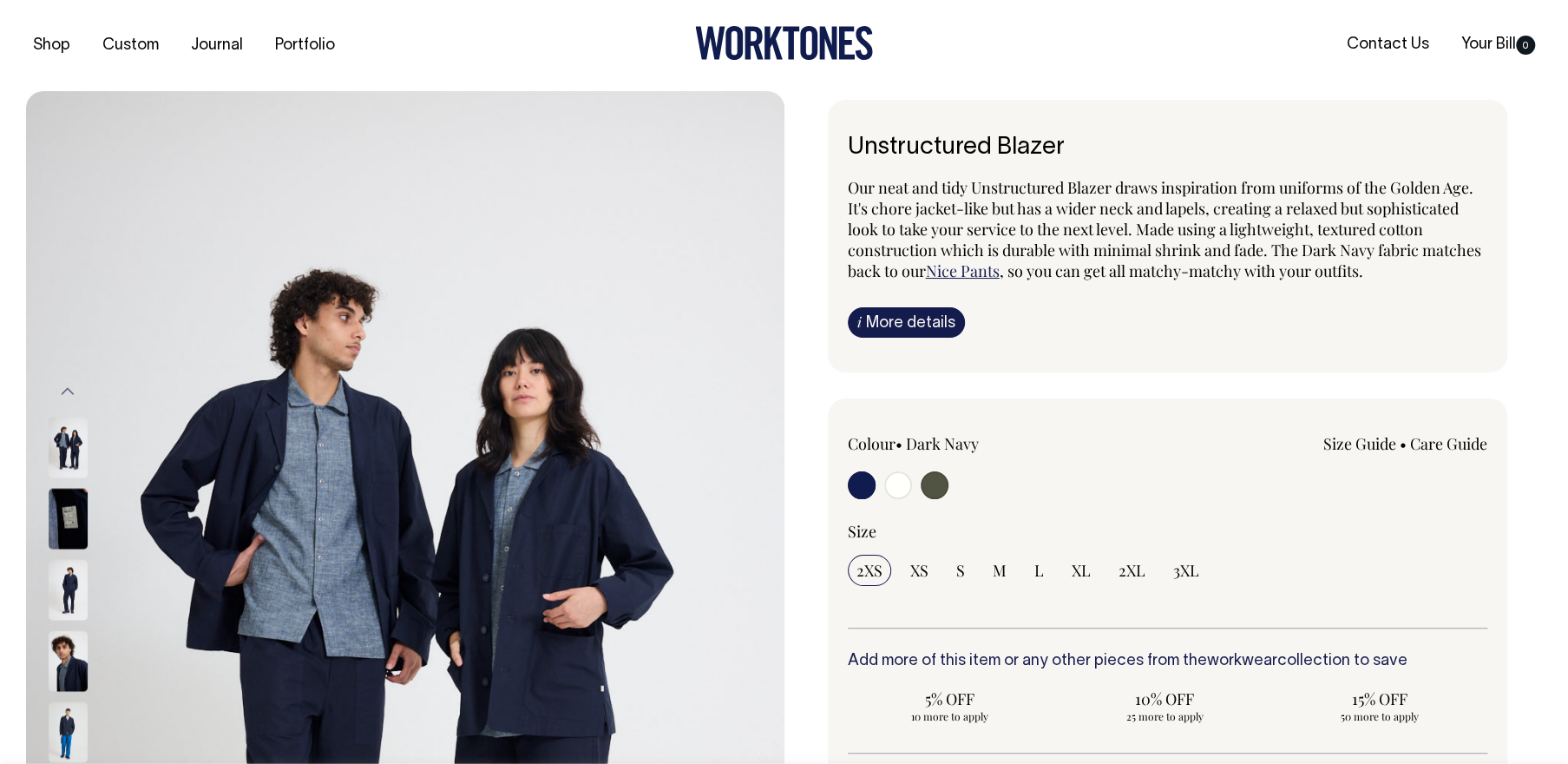
click at [64, 391] on button "Previous" at bounding box center [67, 392] width 26 height 39
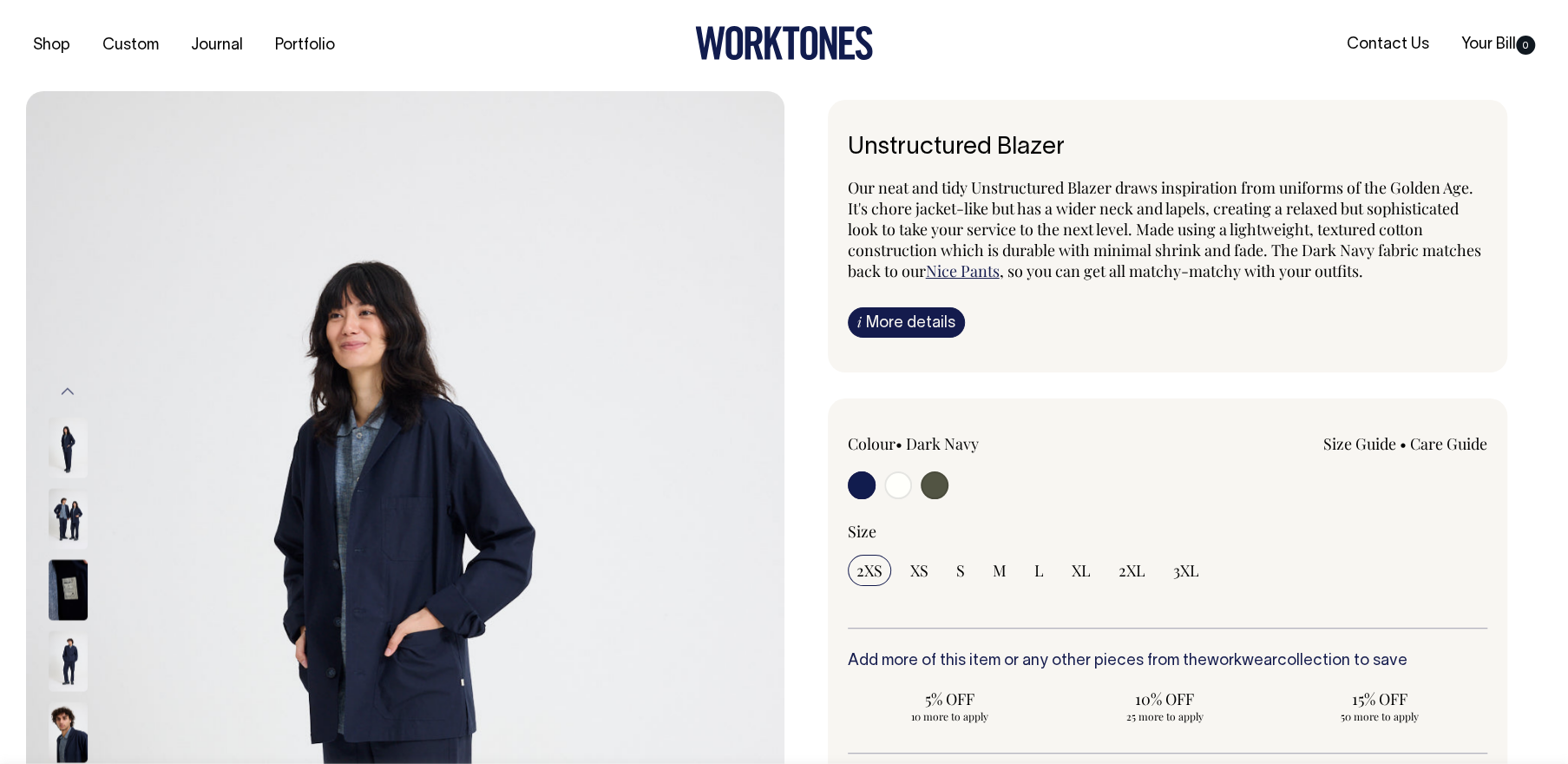
click at [64, 391] on button "Previous" at bounding box center [67, 392] width 26 height 39
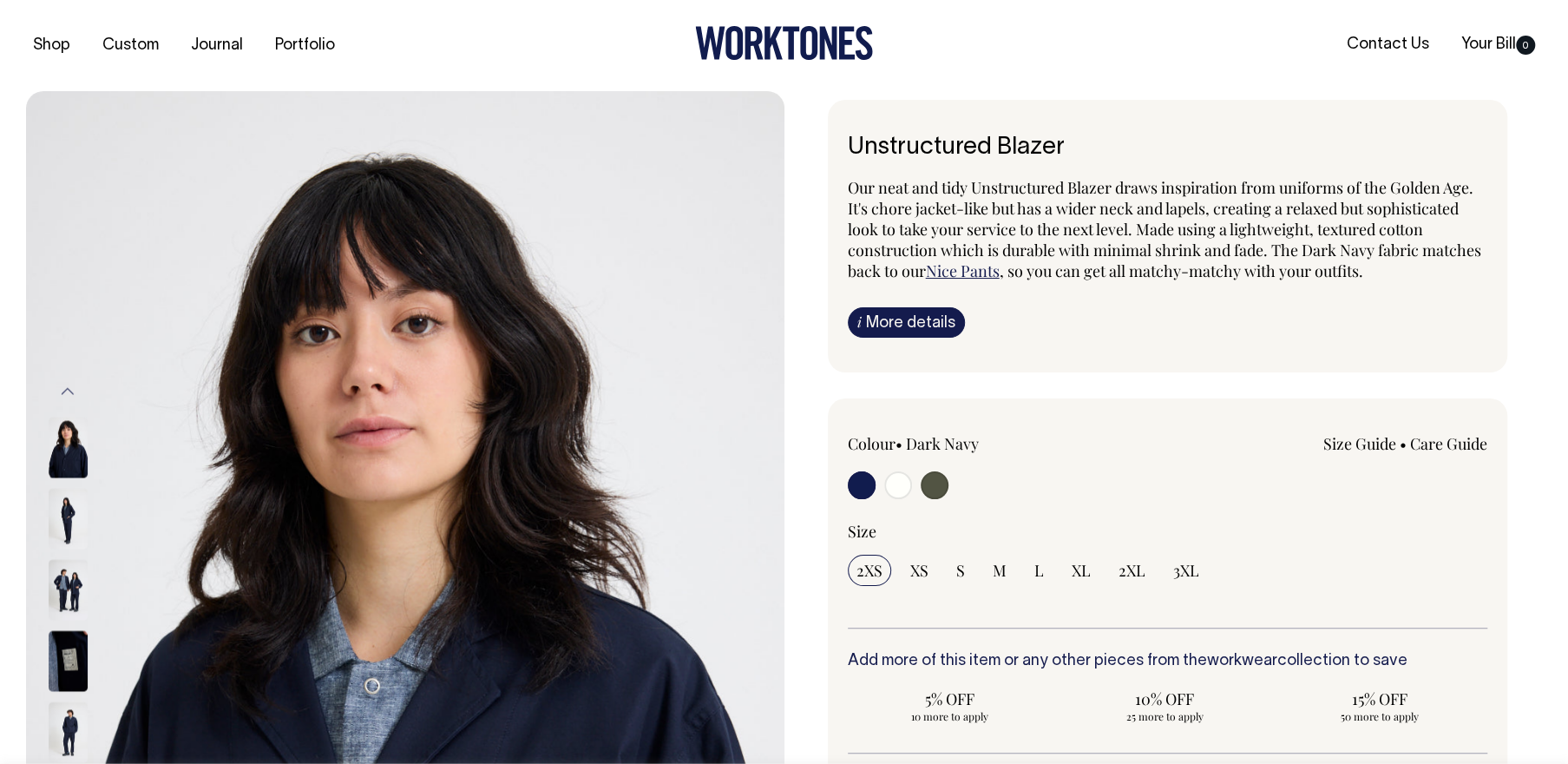
click at [70, 518] on img at bounding box center [68, 519] width 39 height 61
click at [71, 594] on img at bounding box center [68, 590] width 39 height 61
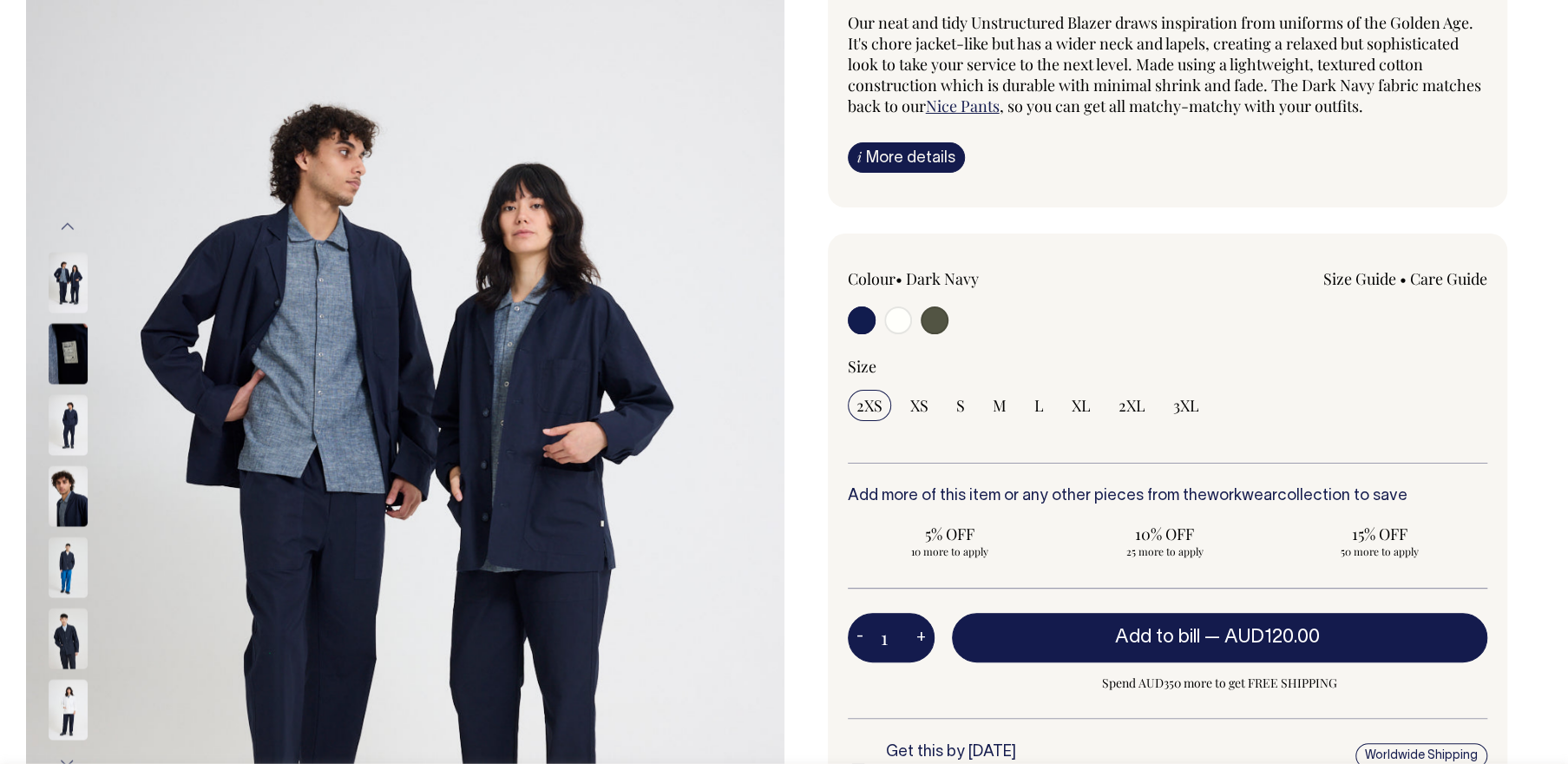
scroll to position [164, 0]
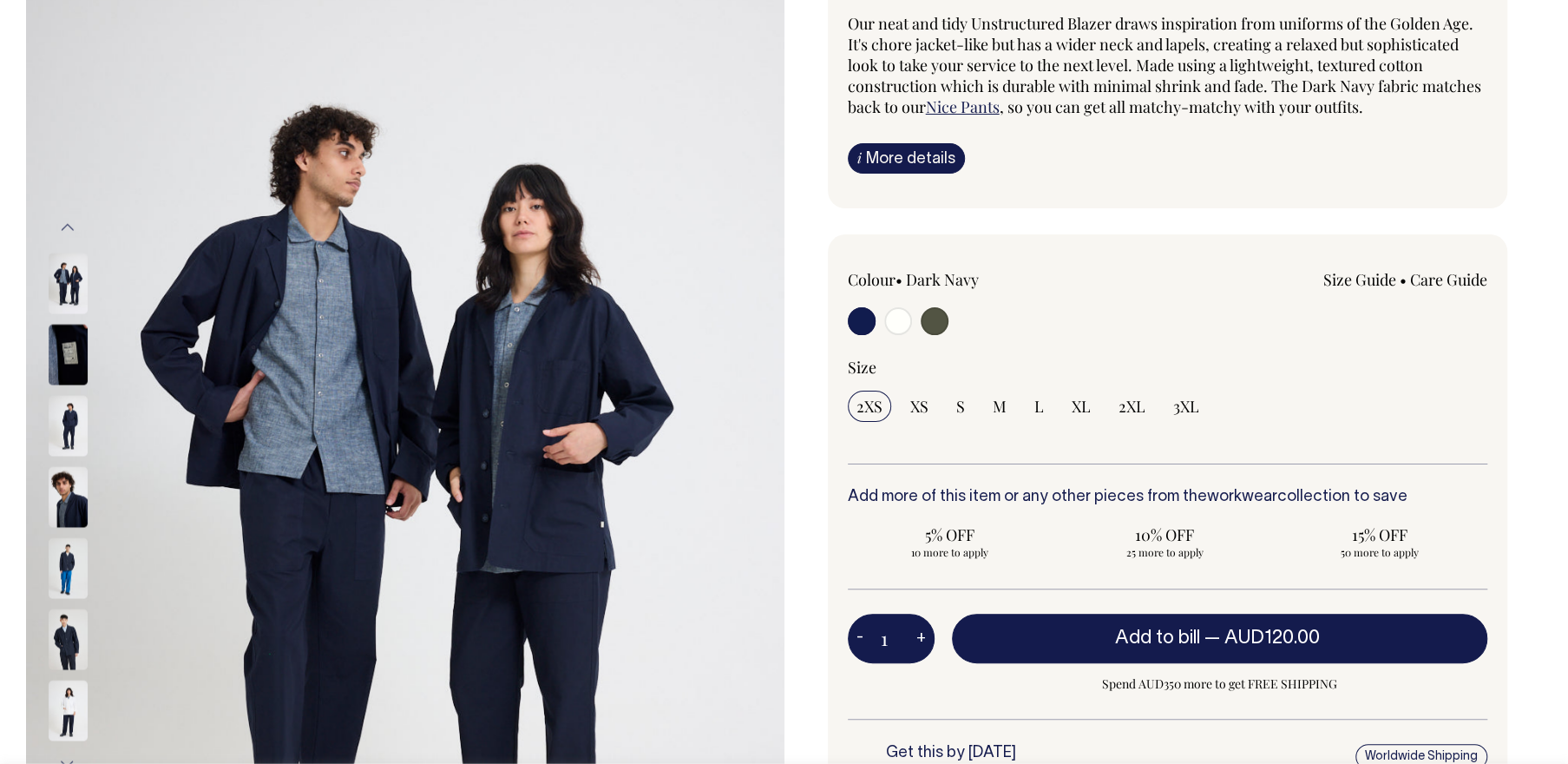
click at [893, 321] on input "radio" at bounding box center [898, 321] width 28 height 28
radio input "true"
radio input "false"
radio input "true"
select select "Off-White"
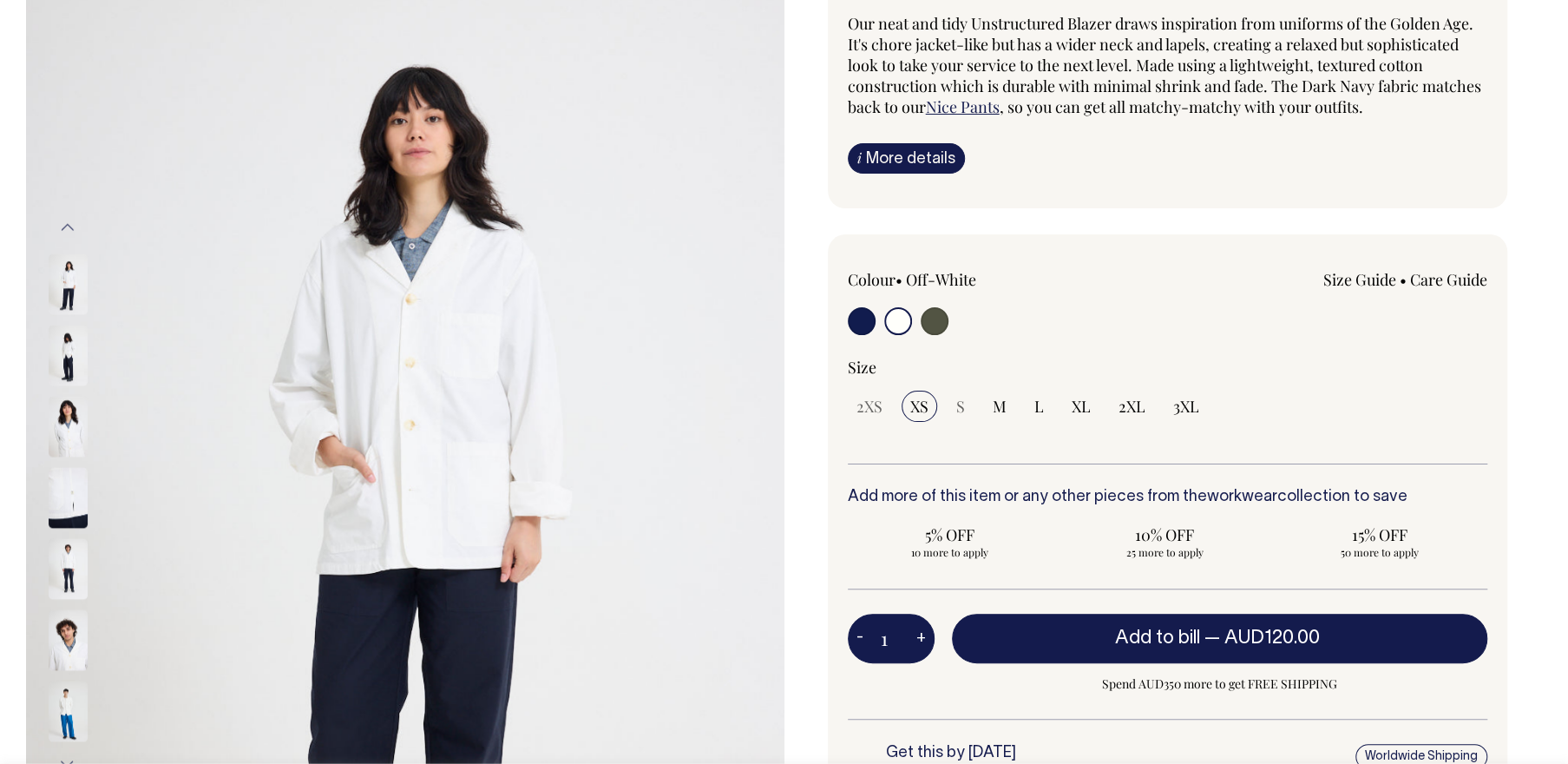
click at [853, 317] on input "radio" at bounding box center [861, 321] width 28 height 28
radio input "true"
select select "Dark Navy"
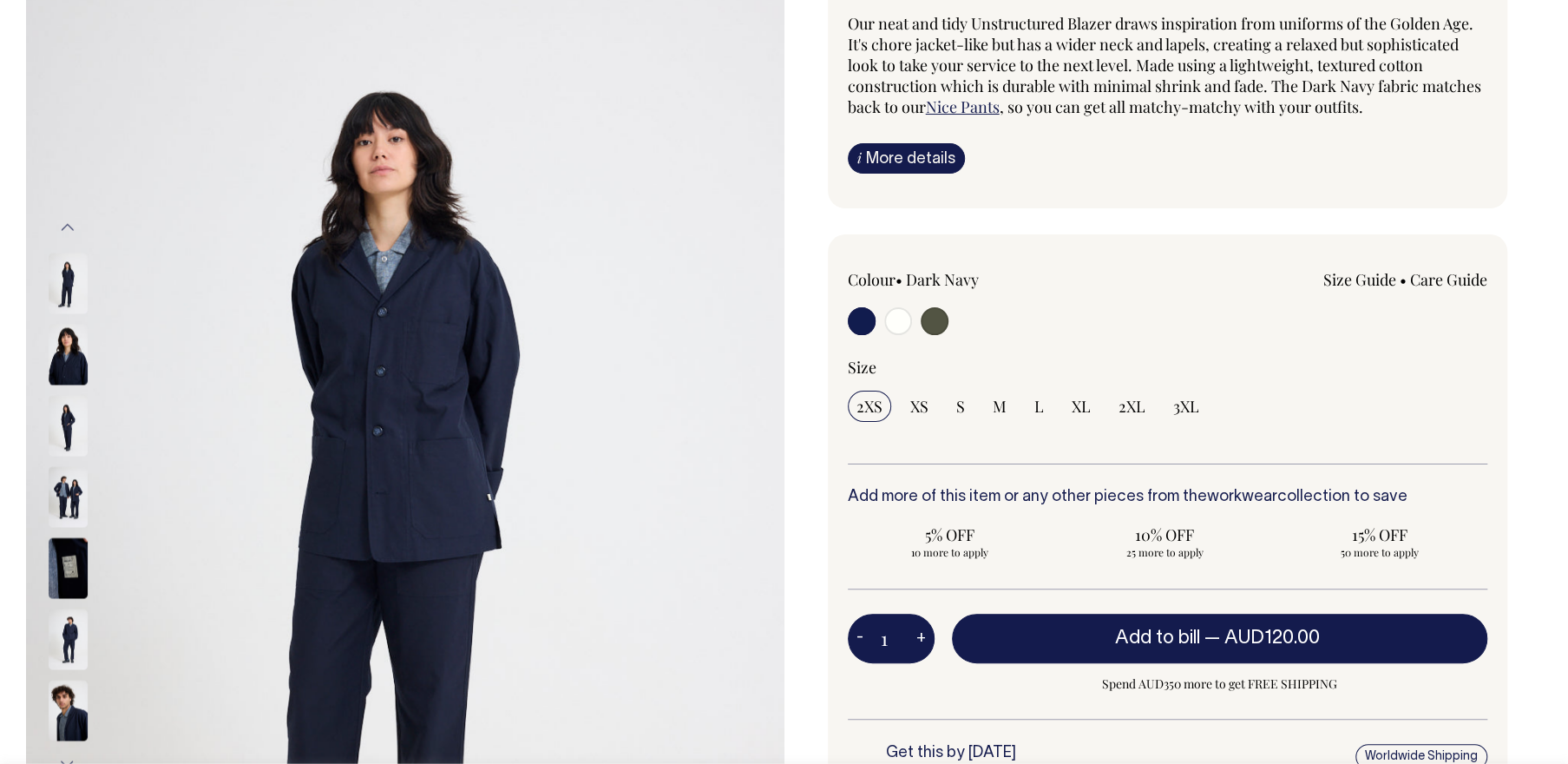
click at [932, 321] on input "radio" at bounding box center [934, 321] width 28 height 28
radio input "true"
radio input "false"
radio input "true"
select select "Olive"
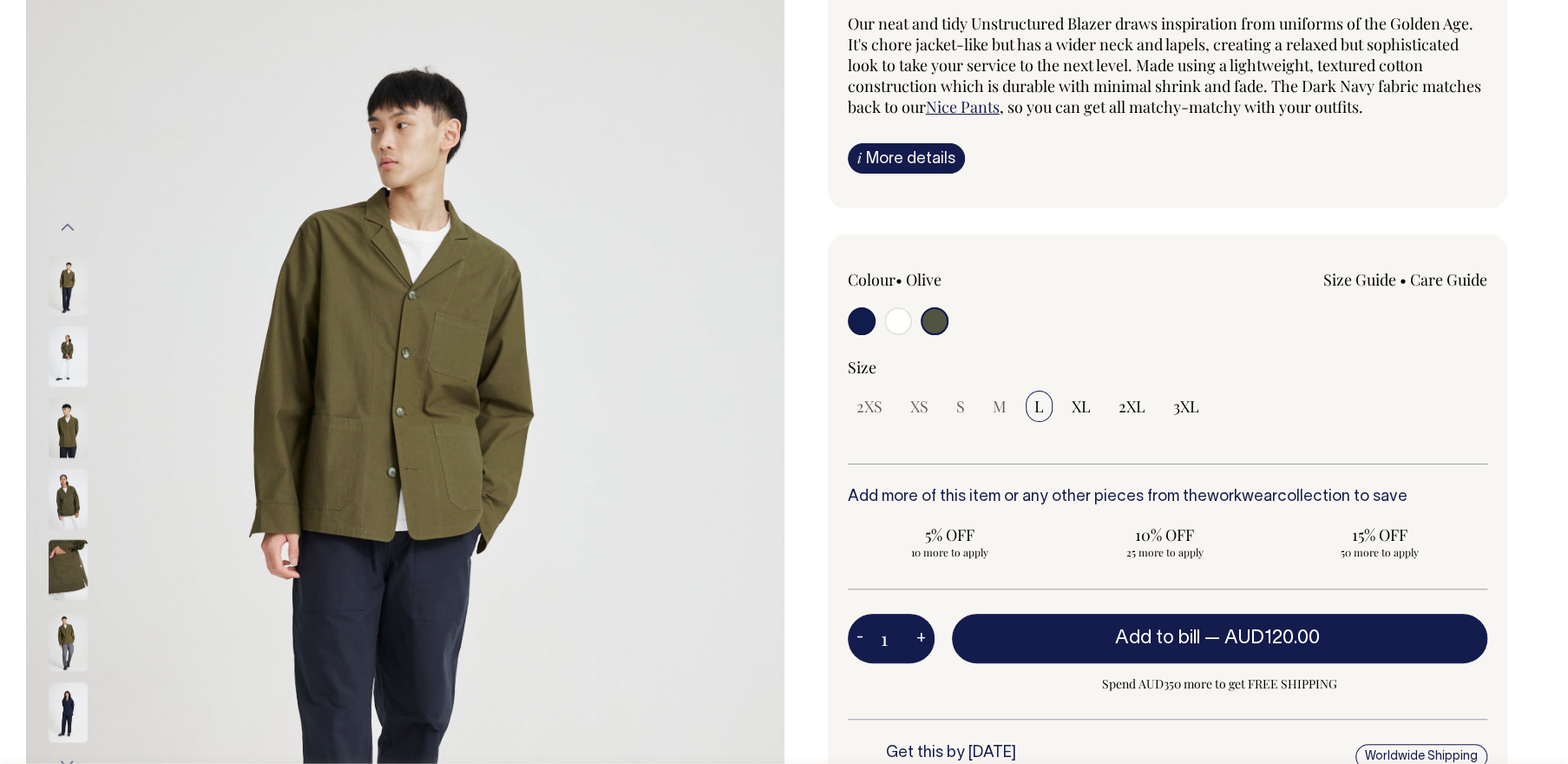
click at [861, 323] on input "radio" at bounding box center [861, 321] width 28 height 28
radio input "true"
select select "Dark Navy"
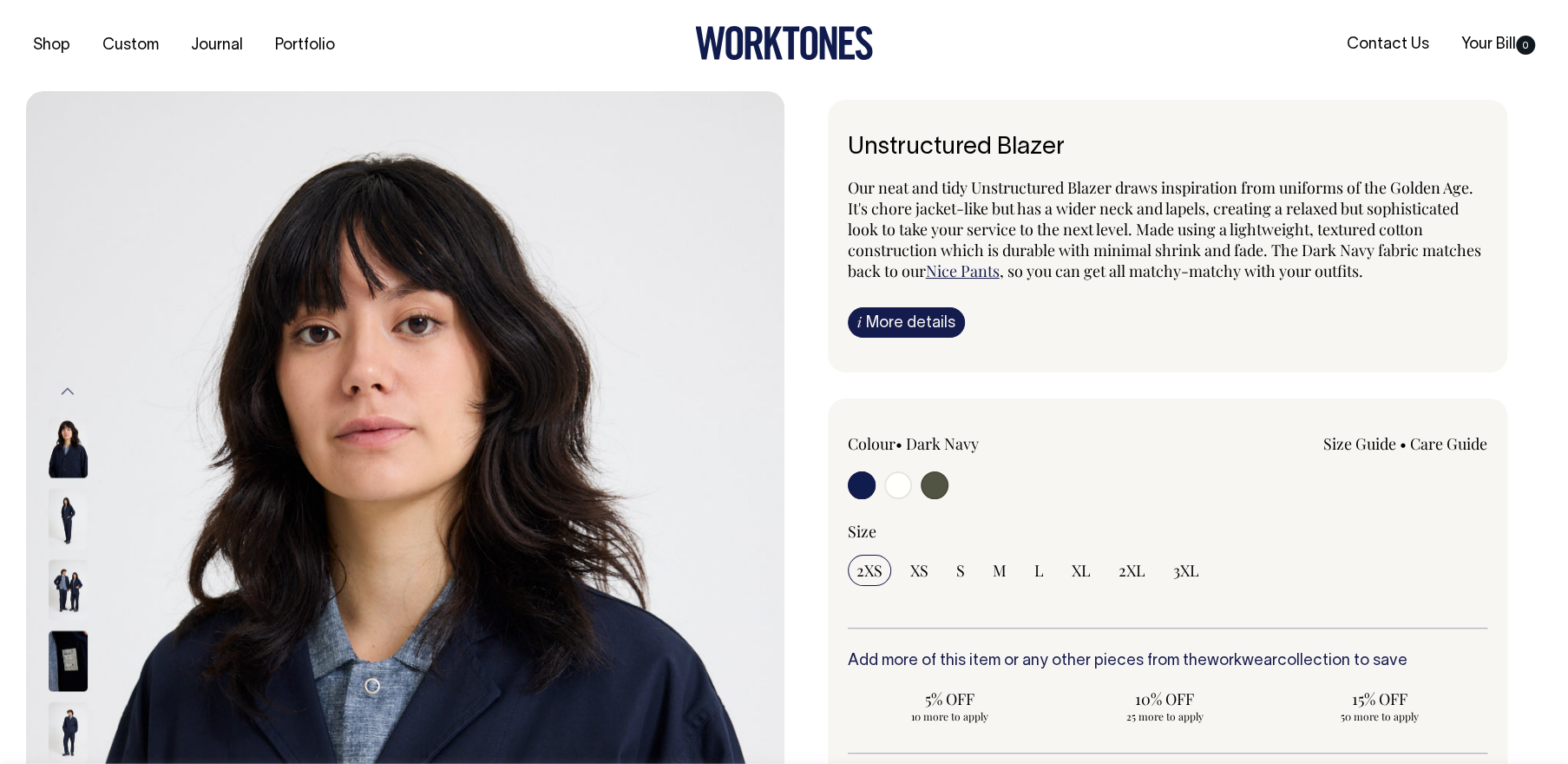
click at [92, 519] on div at bounding box center [90, 519] width 87 height 71
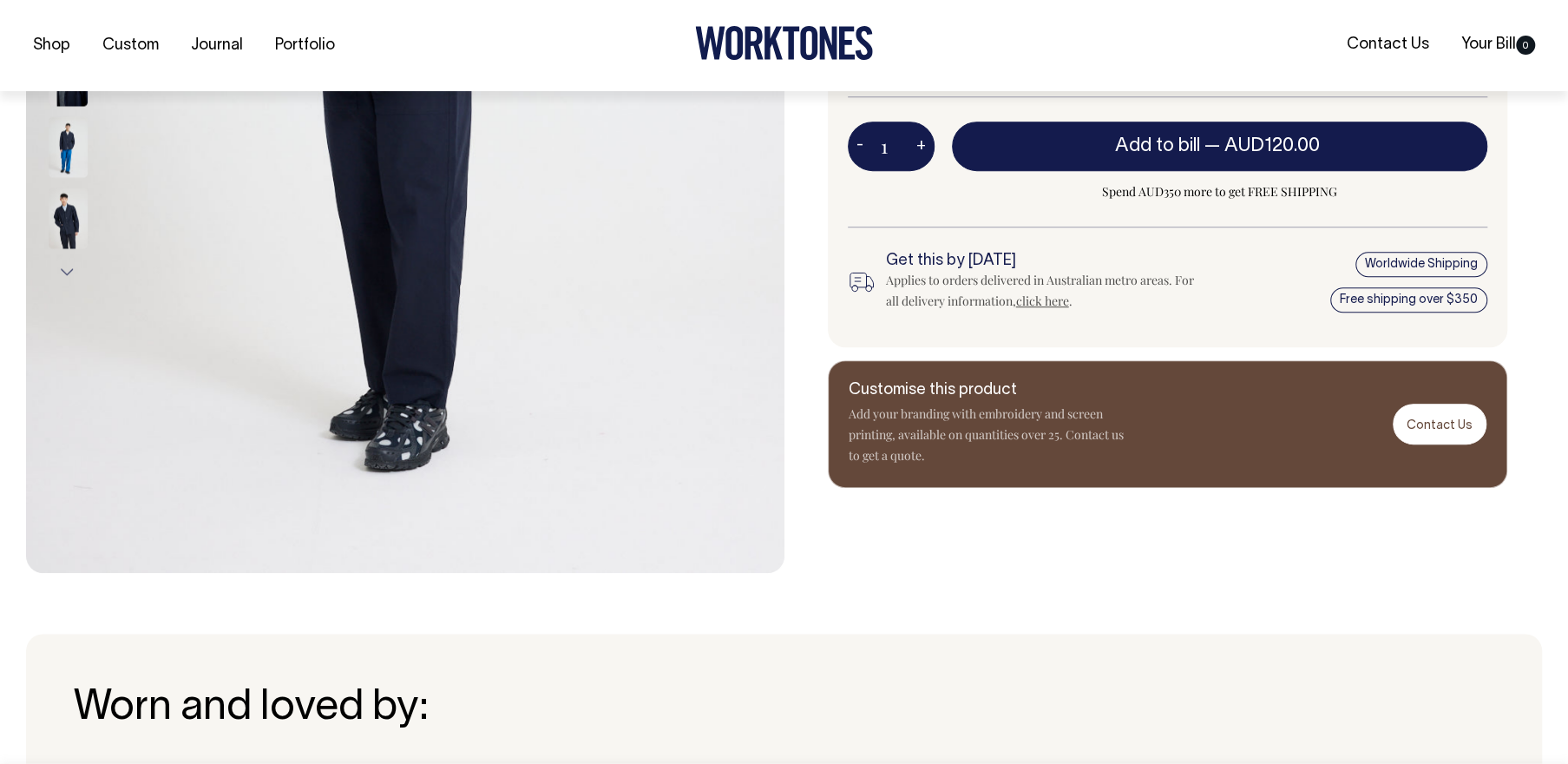
scroll to position [660, 0]
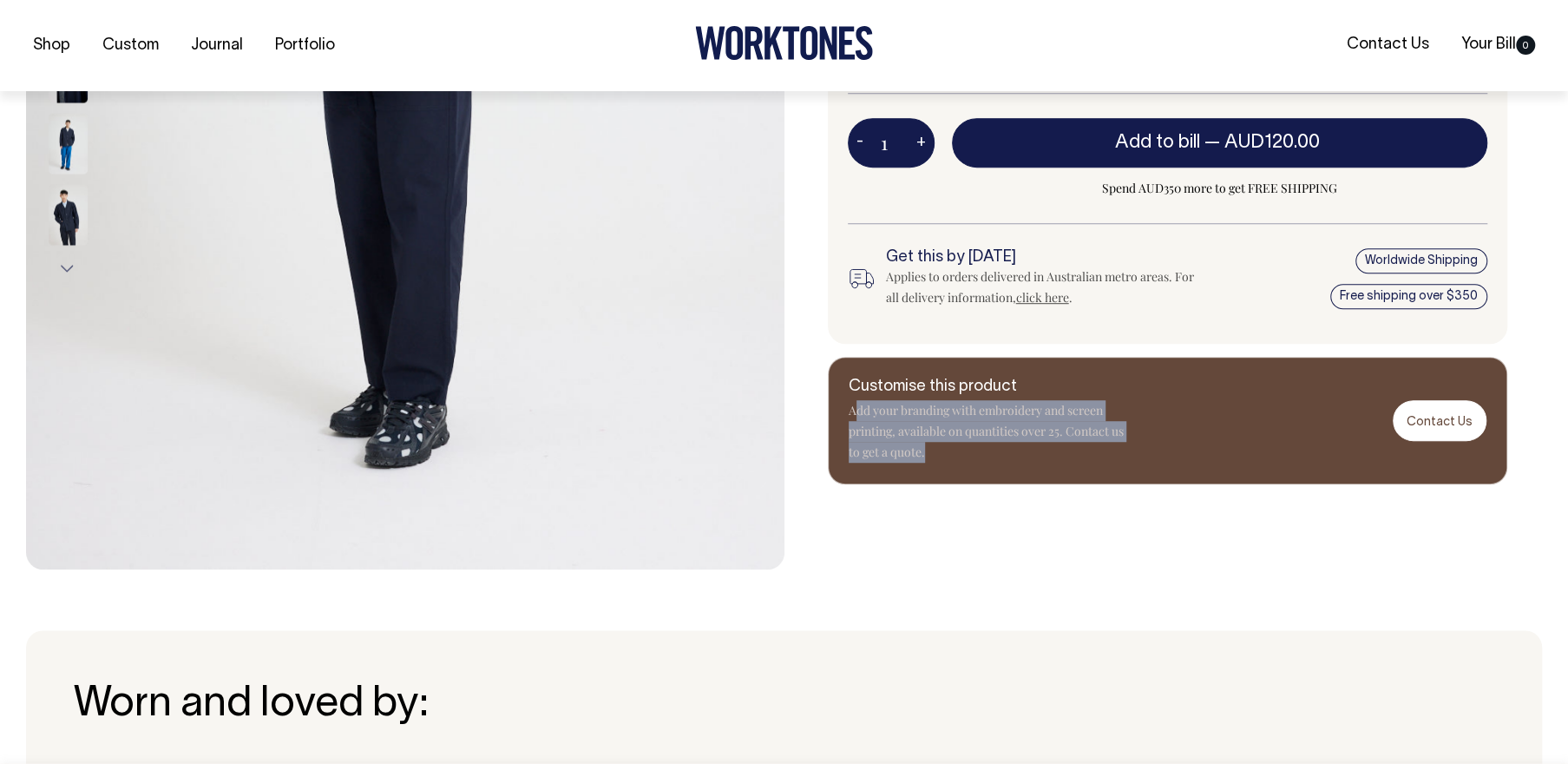
drag, startPoint x: 858, startPoint y: 408, endPoint x: 928, endPoint y: 454, distance: 83.8
click at [928, 454] on p "Add your branding with embroidery and screen printing, available on quantities …" at bounding box center [988, 432] width 278 height 63
drag, startPoint x: 928, startPoint y: 454, endPoint x: 926, endPoint y: 445, distance: 9.2
click at [935, 445] on p "Add your branding with embroidery and screen printing, available on quantities …" at bounding box center [988, 432] width 278 height 63
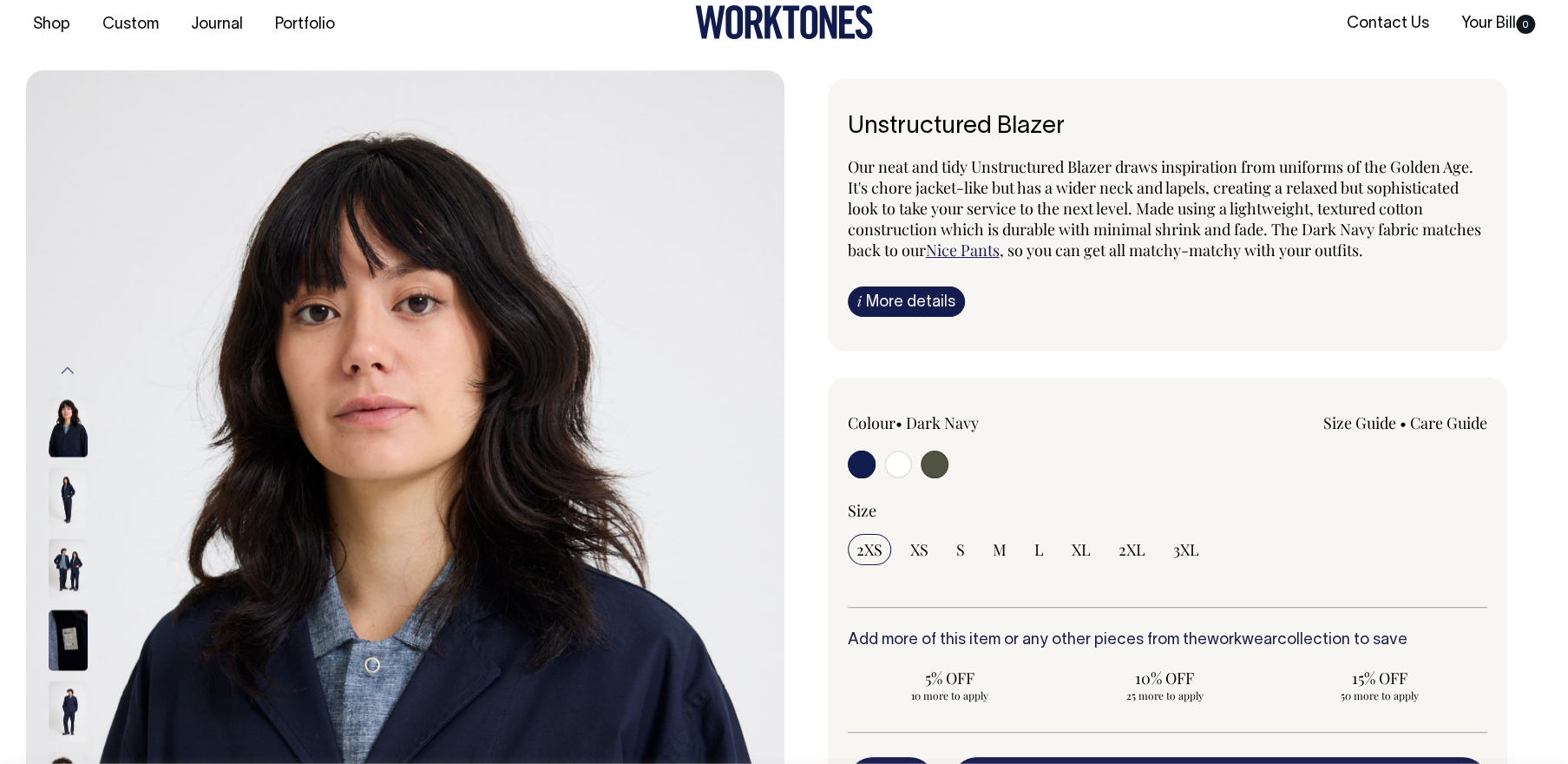
scroll to position [0, 0]
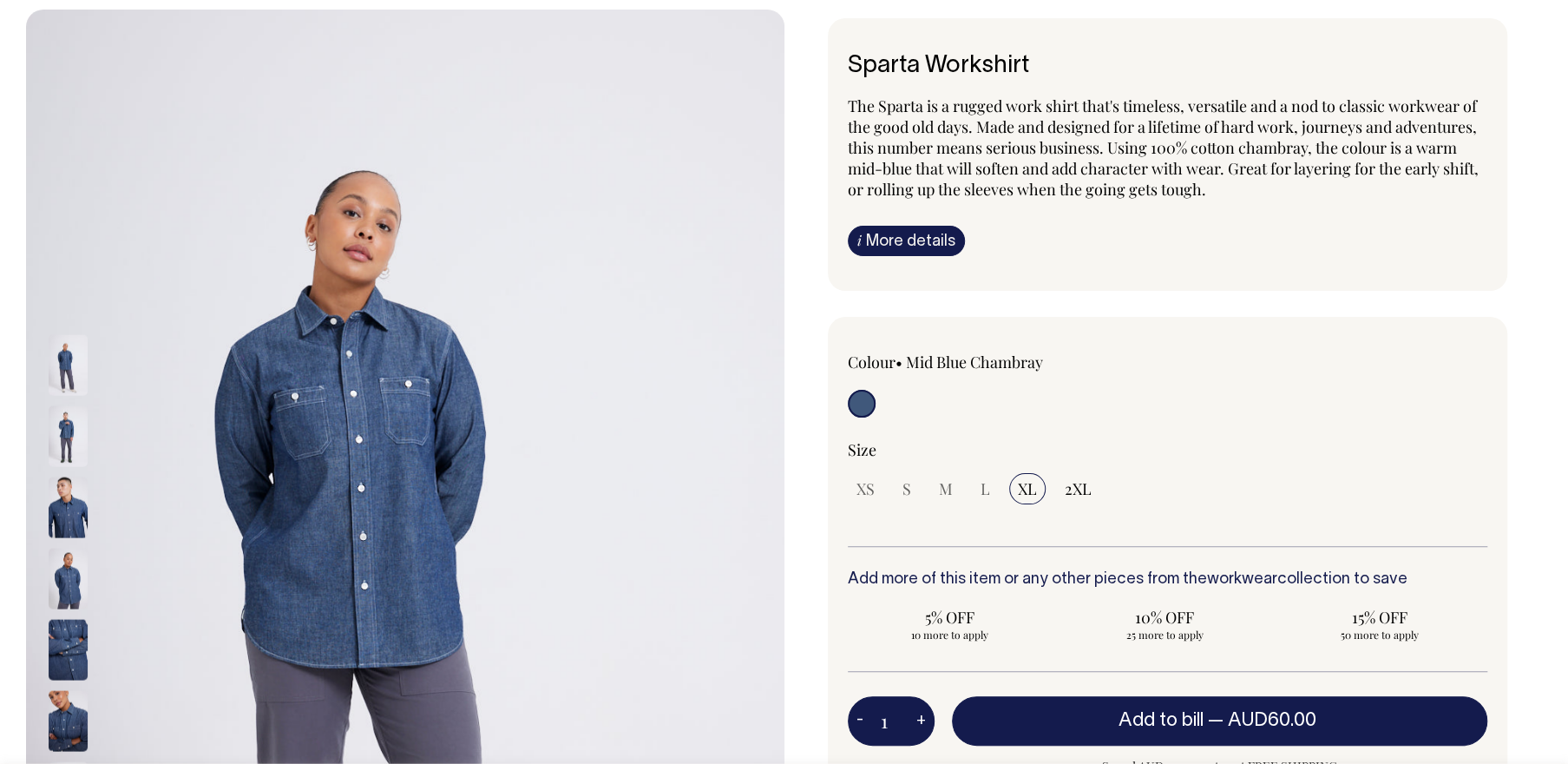
scroll to position [82, 0]
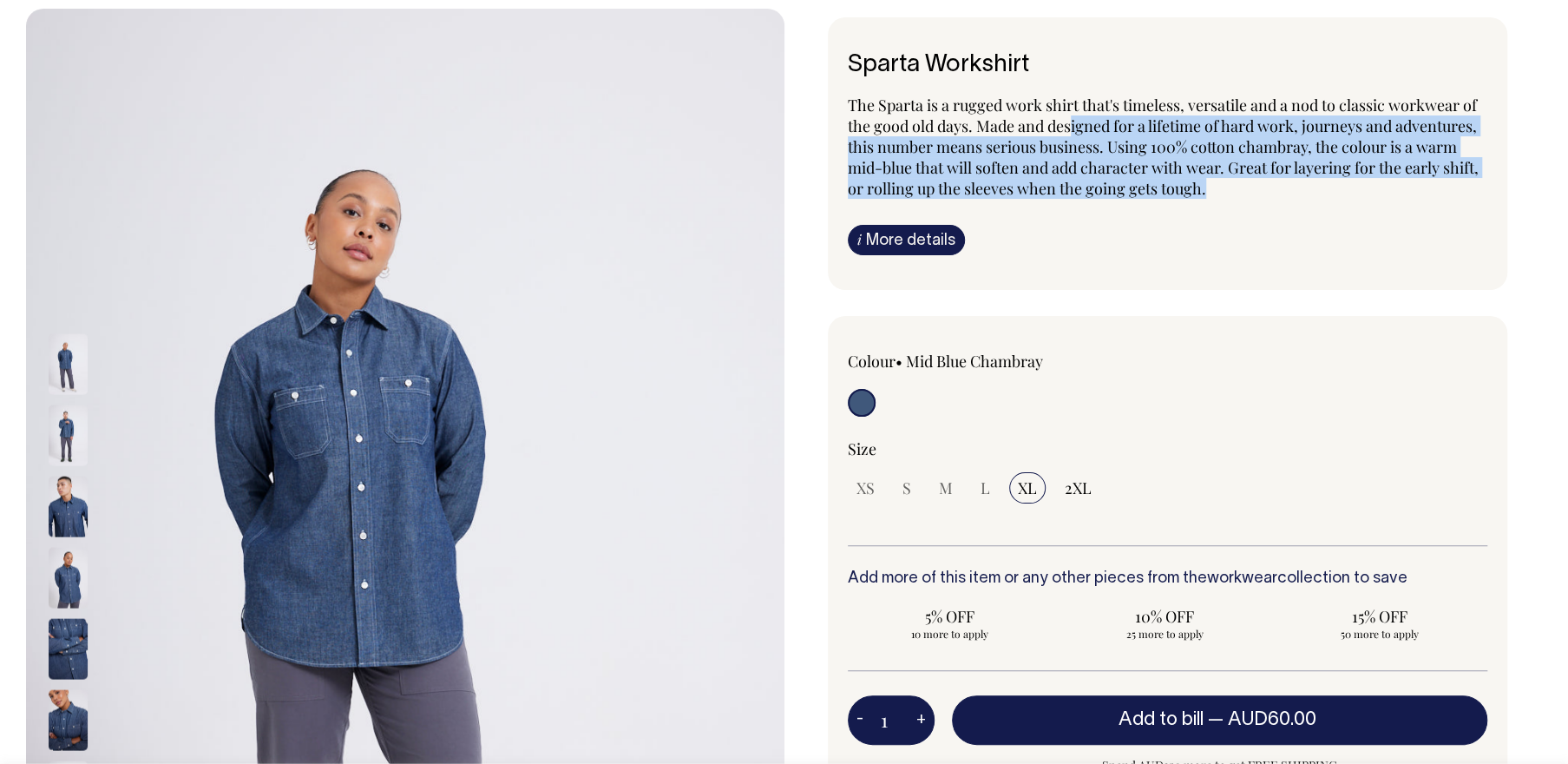
drag, startPoint x: 1073, startPoint y: 115, endPoint x: 1215, endPoint y: 187, distance: 159.2
click at [1215, 187] on p "The Sparta is a rugged work shirt that's timeless, versatile and a nod to class…" at bounding box center [1168, 147] width 640 height 104
click at [1212, 193] on p "The Sparta is a rugged work shirt that's timeless, versatile and a nod to class…" at bounding box center [1168, 147] width 640 height 104
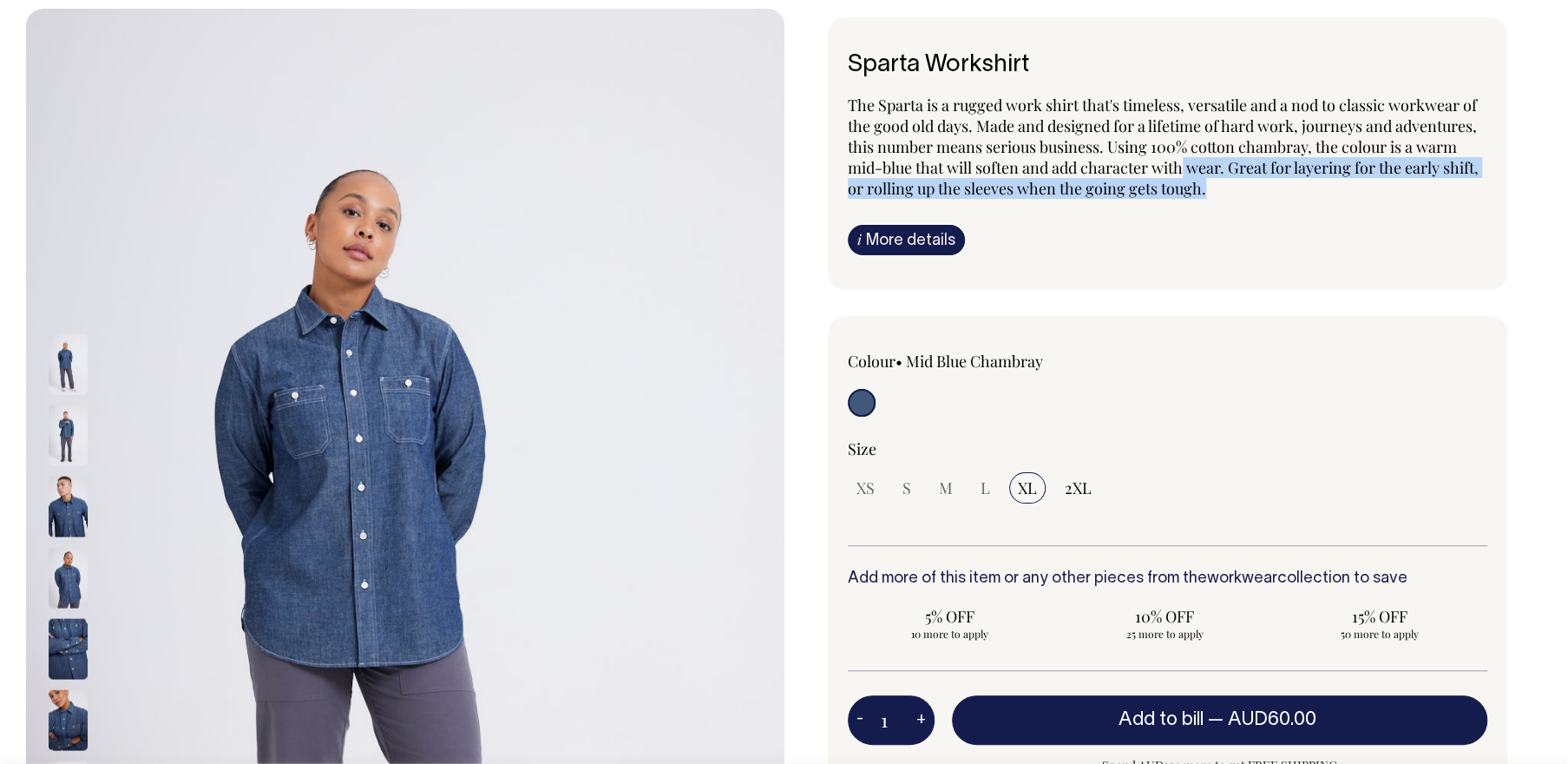
drag, startPoint x: 1210, startPoint y: 193, endPoint x: 1181, endPoint y: 166, distance: 39.6
click at [1181, 166] on p "The Sparta is a rugged work shirt that's timeless, versatile and a nod to class…" at bounding box center [1168, 147] width 640 height 104
drag, startPoint x: 1181, startPoint y: 166, endPoint x: 1220, endPoint y: 190, distance: 45.8
click at [1220, 190] on p "The Sparta is a rugged work shirt that's timeless, versatile and a nod to class…" at bounding box center [1168, 147] width 640 height 104
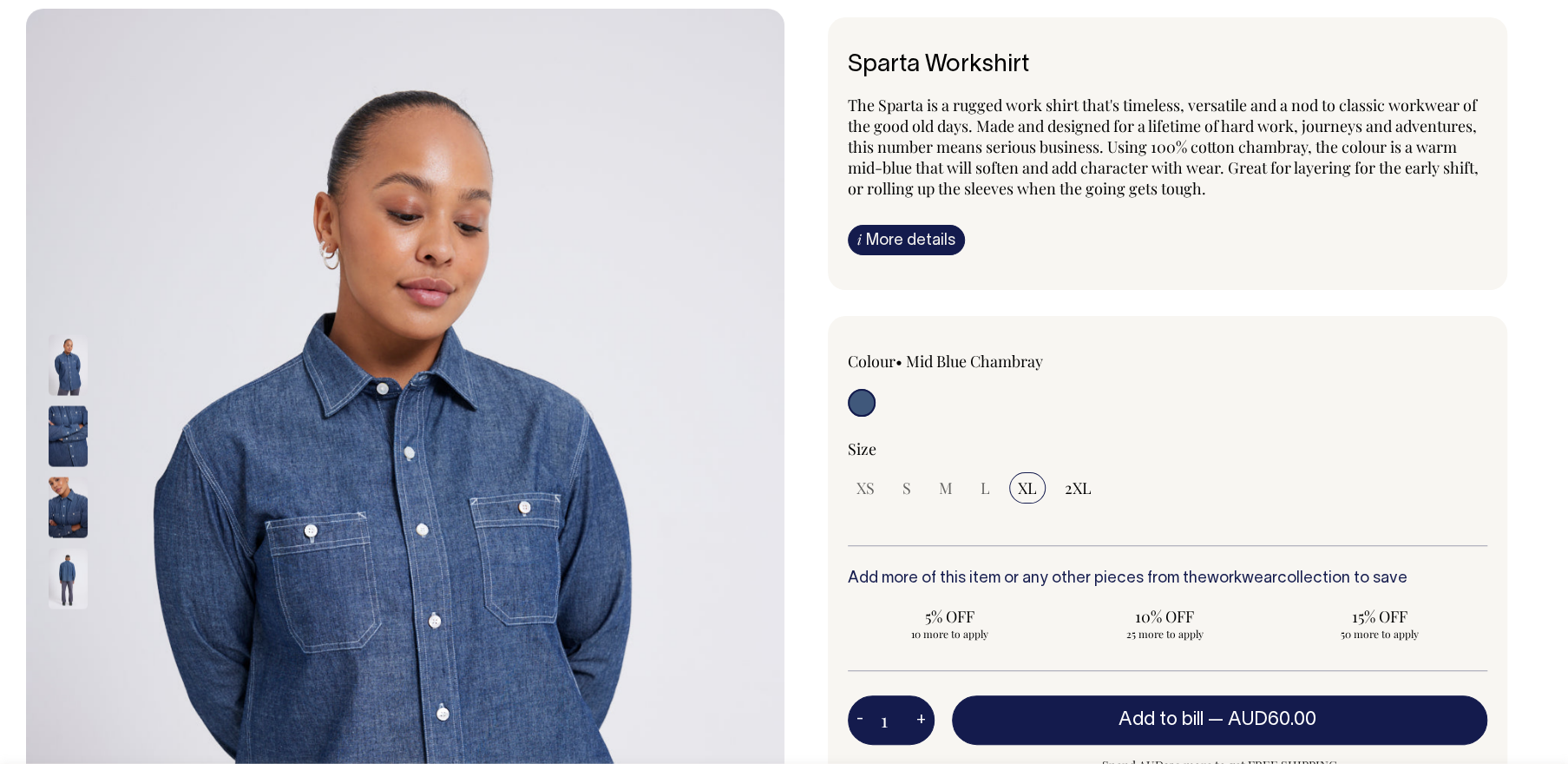
click at [64, 579] on img at bounding box center [68, 579] width 39 height 61
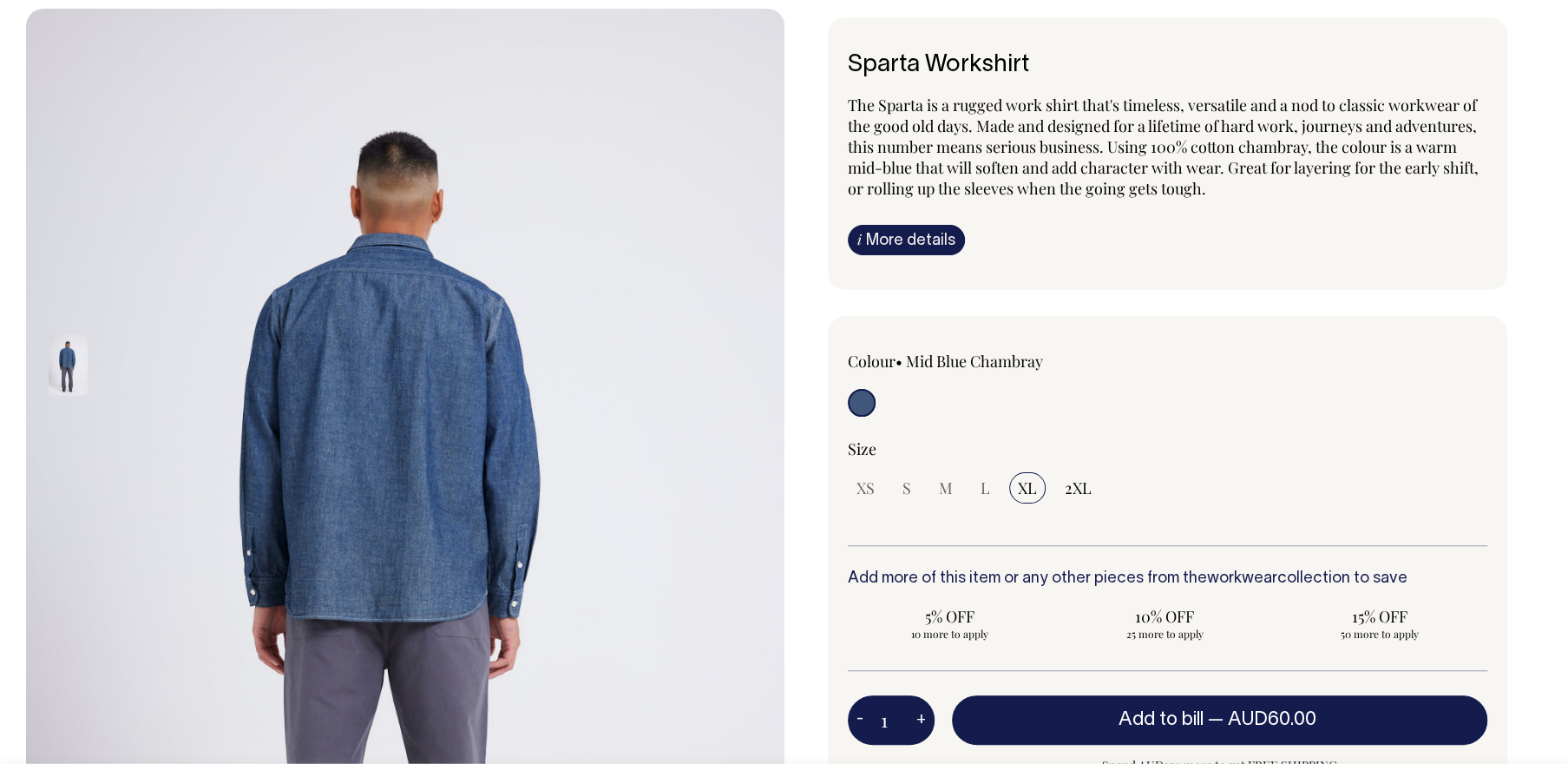
click at [73, 361] on img at bounding box center [68, 365] width 39 height 61
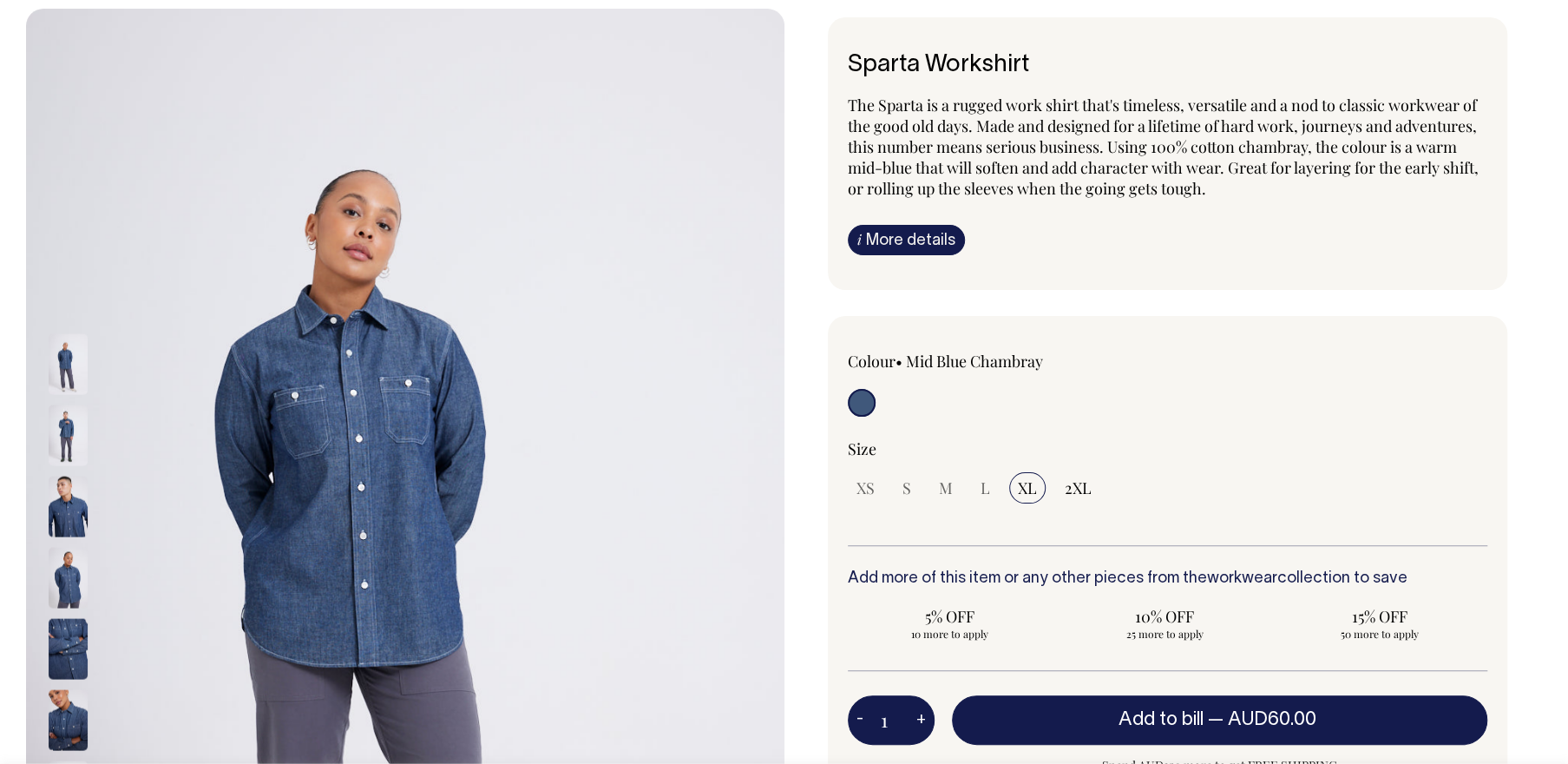
click at [68, 359] on img at bounding box center [68, 365] width 39 height 61
click at [72, 439] on img at bounding box center [68, 436] width 39 height 61
